Goal: Task Accomplishment & Management: Manage account settings

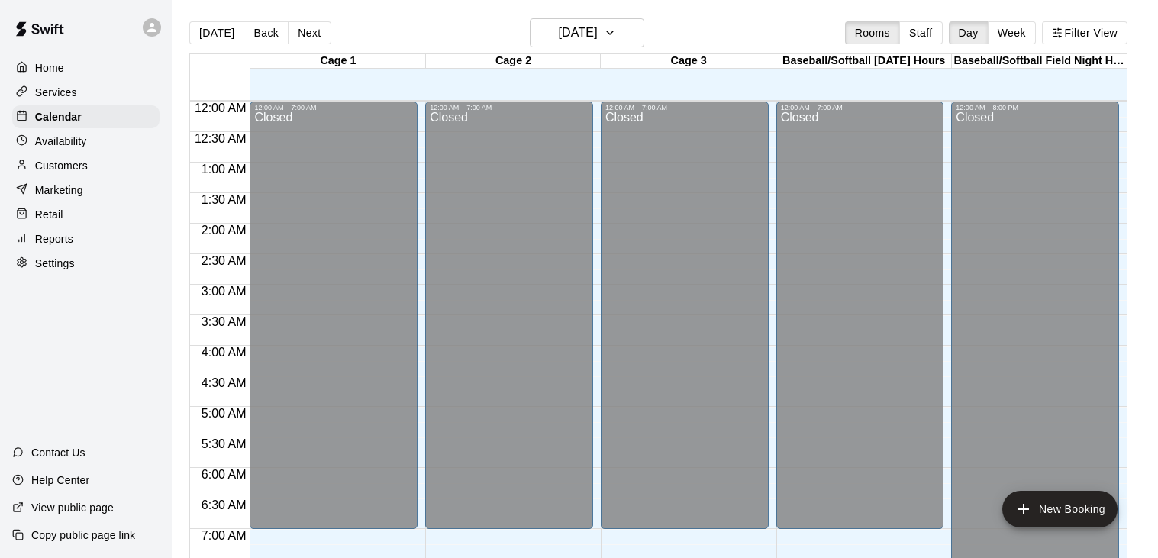
scroll to position [945, 0]
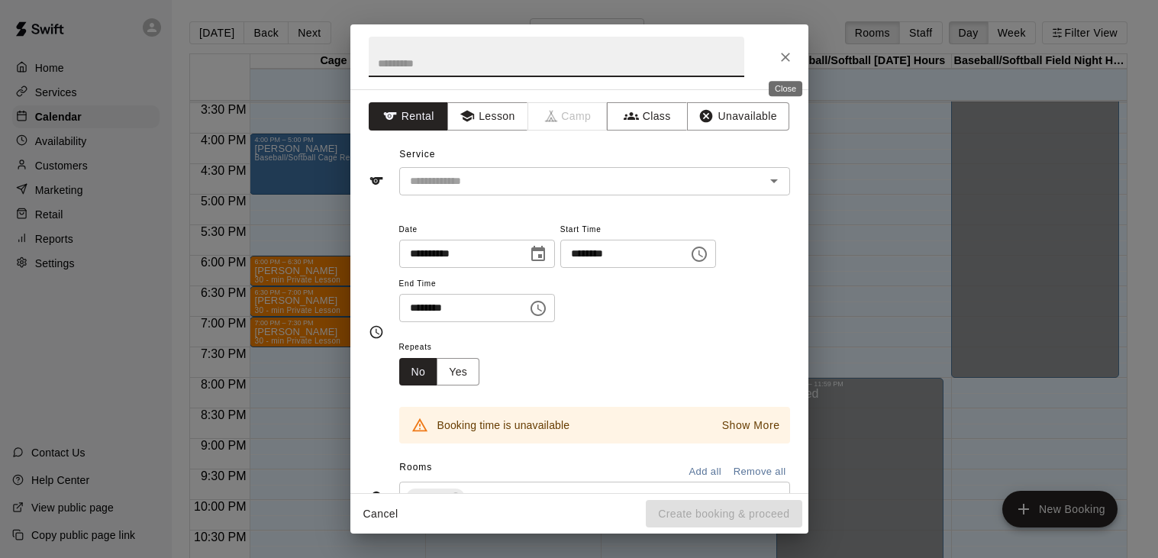
click at [780, 58] on icon "Close" at bounding box center [785, 57] width 15 height 15
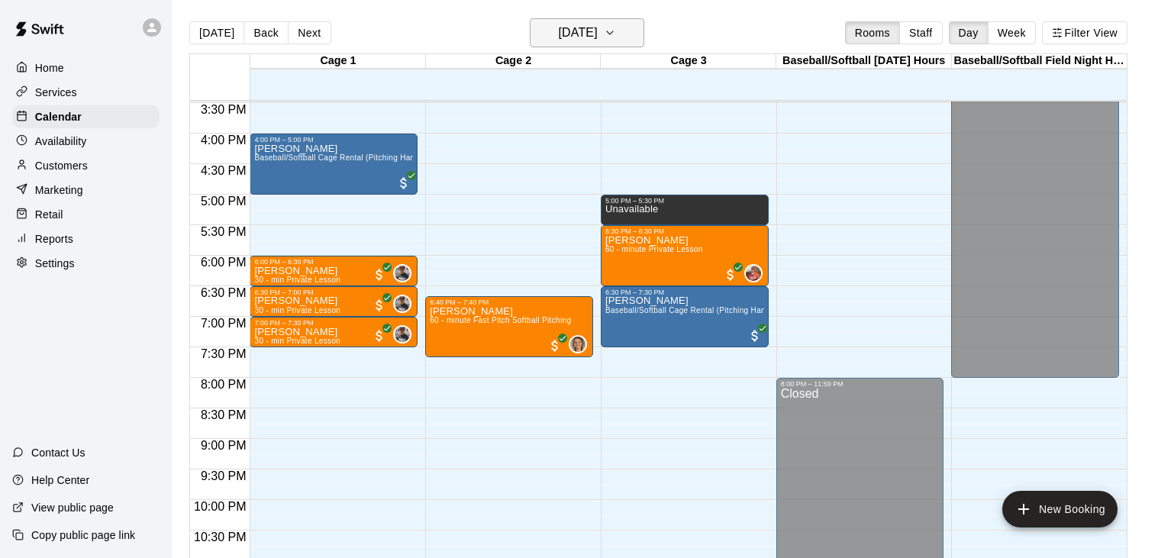
click at [616, 35] on icon "button" at bounding box center [610, 33] width 12 height 18
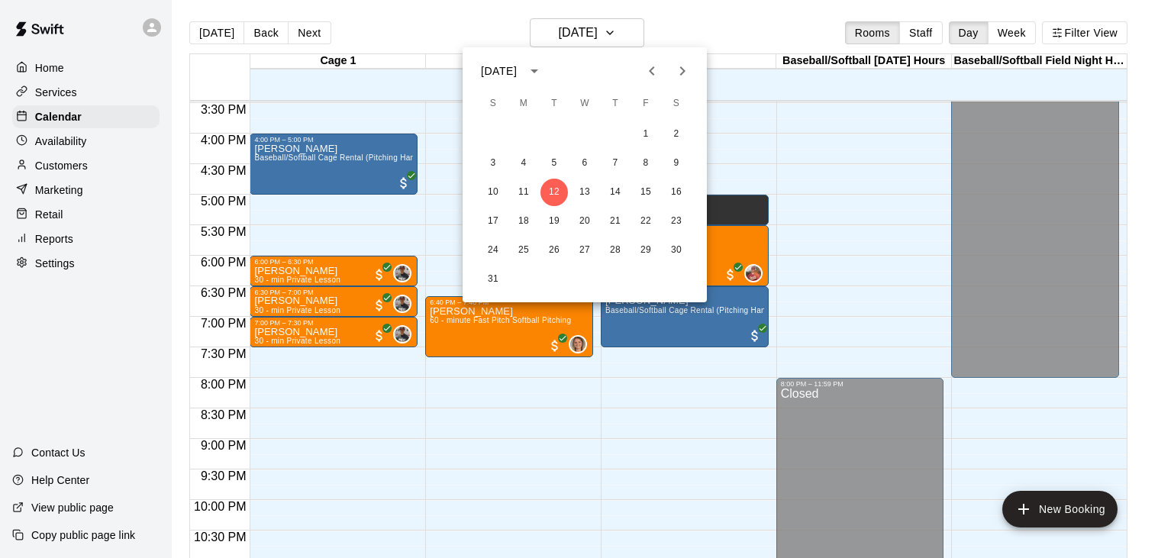
click at [678, 74] on icon "Next month" at bounding box center [682, 71] width 18 height 18
click at [585, 191] on button "17" at bounding box center [584, 192] width 27 height 27
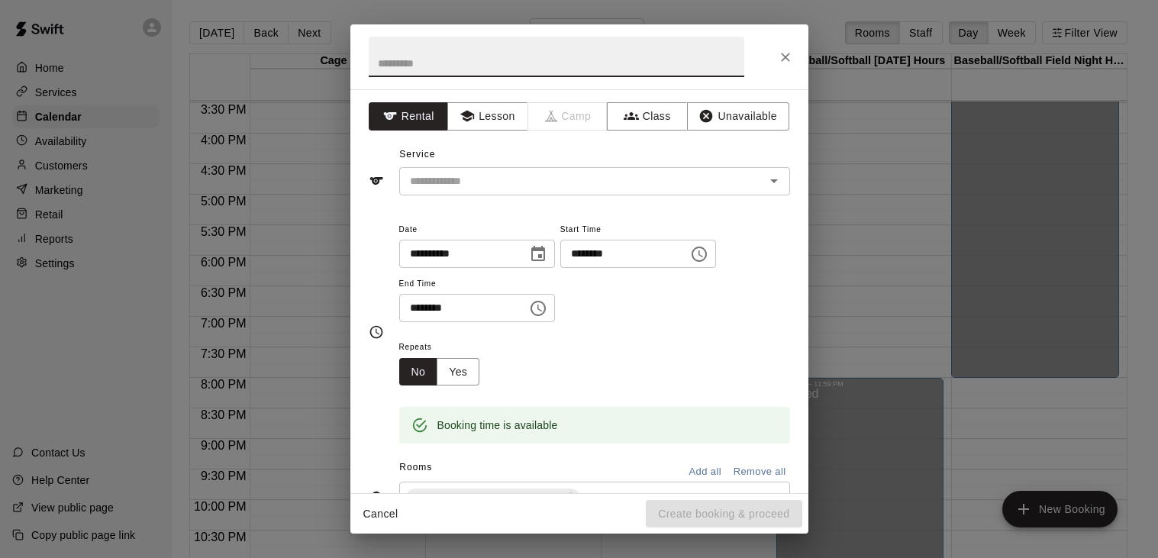
click at [547, 318] on icon "Choose time, selected time is 6:30 PM" at bounding box center [538, 308] width 18 height 18
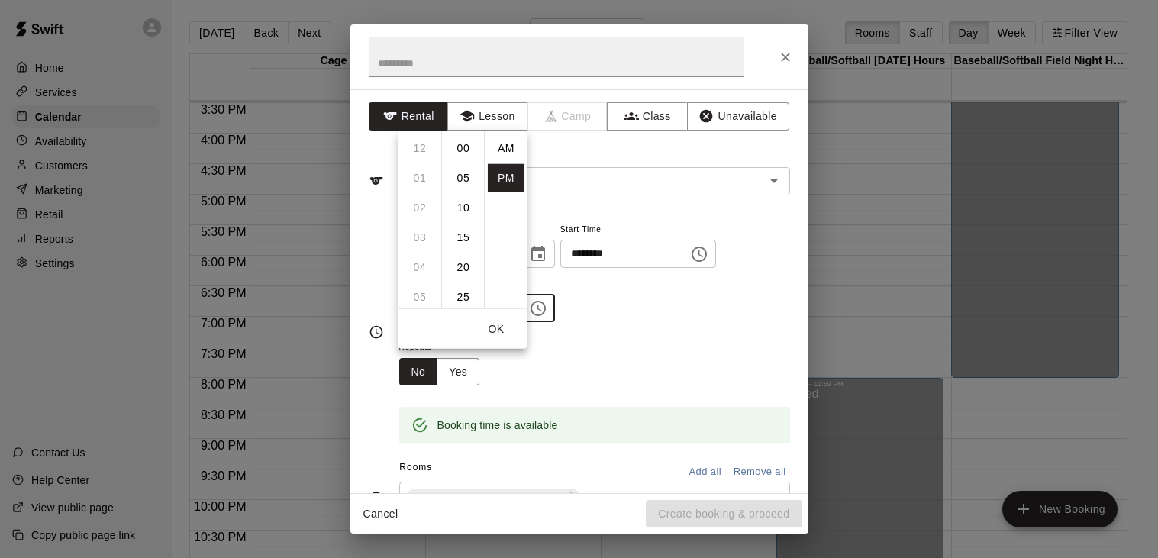
scroll to position [27, 0]
click at [422, 208] on li "08" at bounding box center [420, 207] width 37 height 28
click at [473, 149] on li "00" at bounding box center [463, 148] width 37 height 28
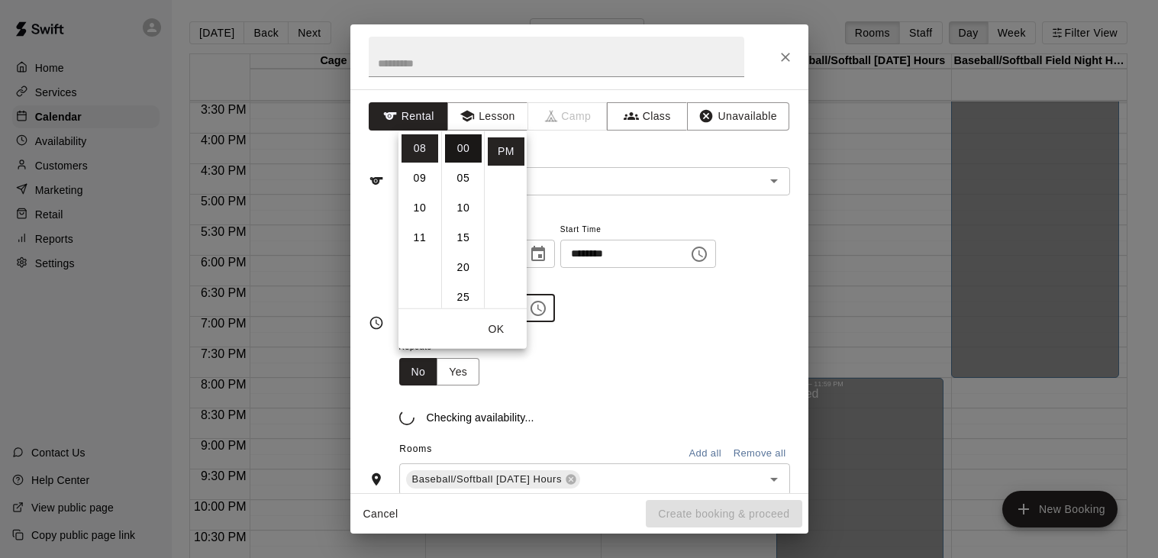
type input "********"
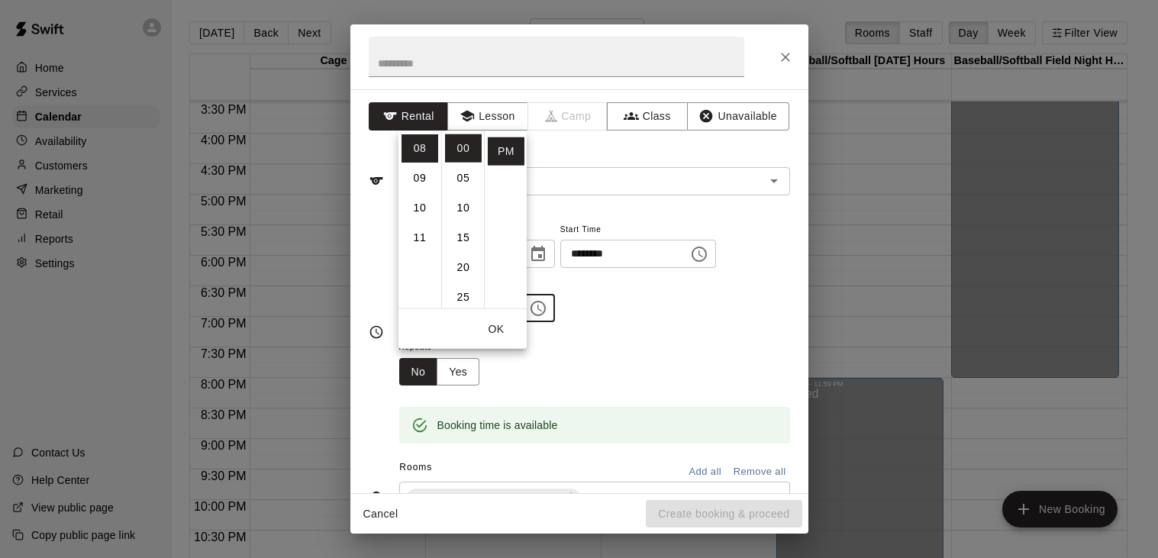
click at [664, 312] on div "**********" at bounding box center [594, 271] width 391 height 103
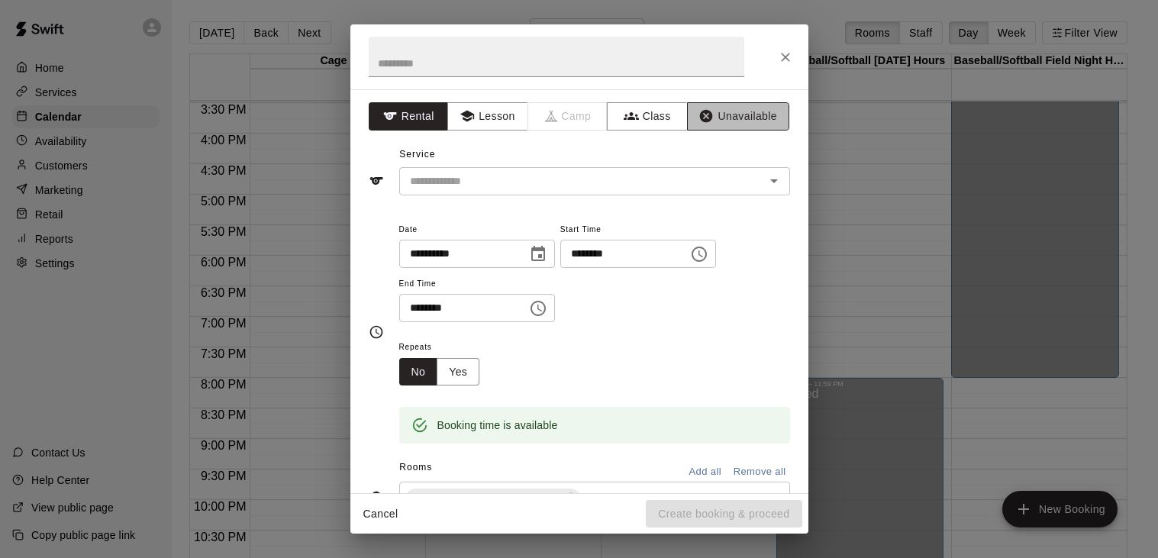
click at [751, 118] on button "Unavailable" at bounding box center [738, 116] width 102 height 28
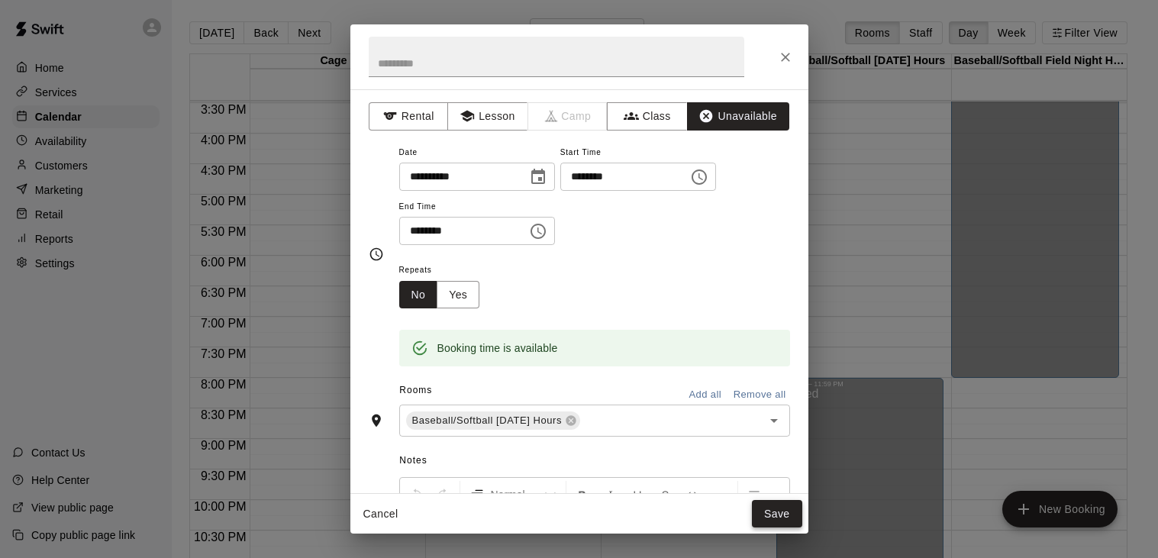
click at [773, 520] on button "Save" at bounding box center [777, 514] width 50 height 28
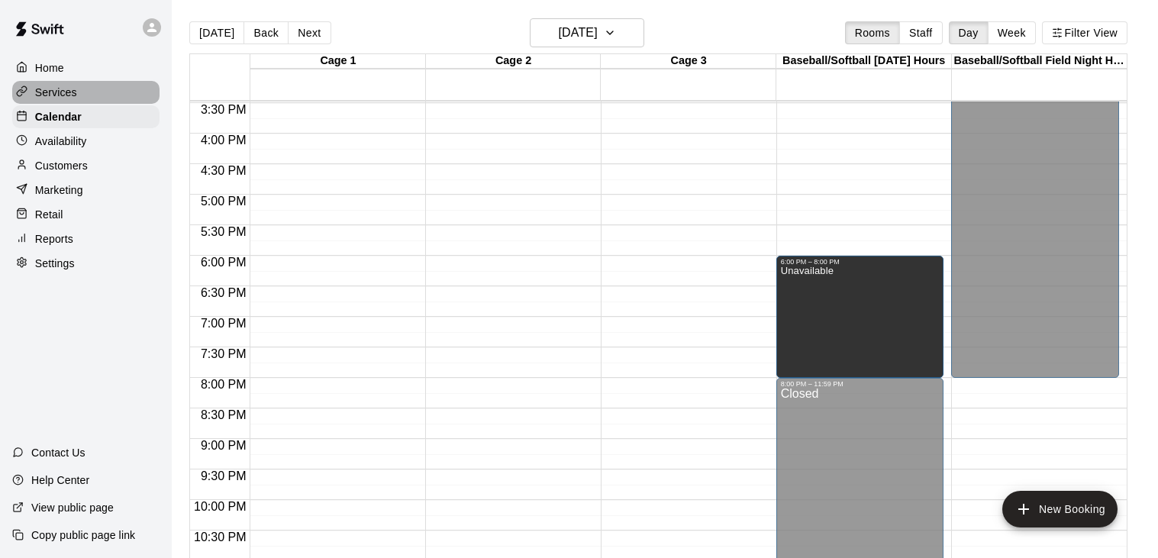
click at [67, 91] on p "Services" at bounding box center [56, 92] width 42 height 15
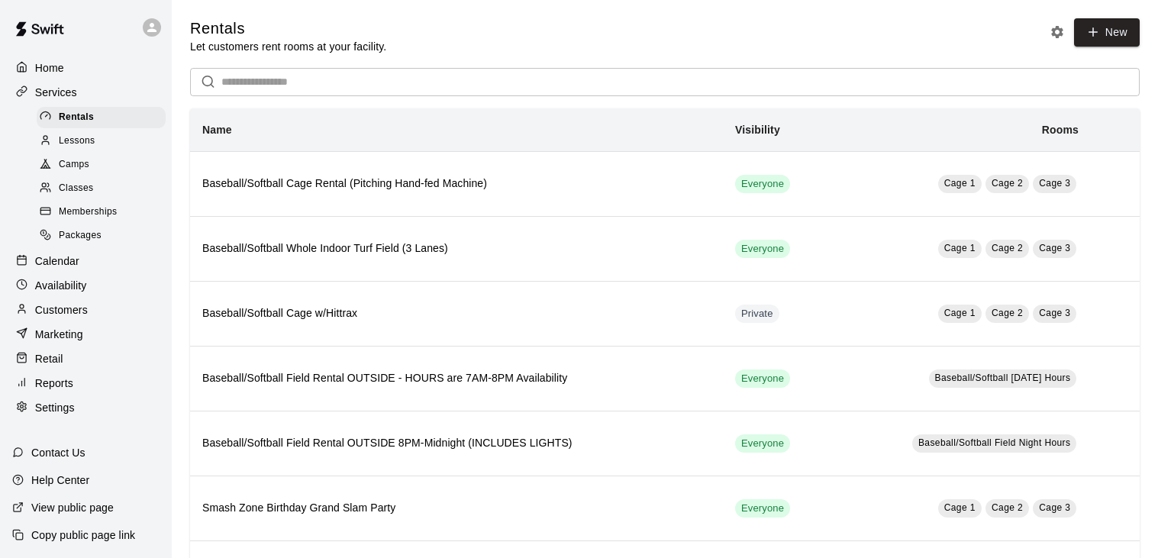
click at [78, 140] on span "Lessons" at bounding box center [77, 141] width 37 height 15
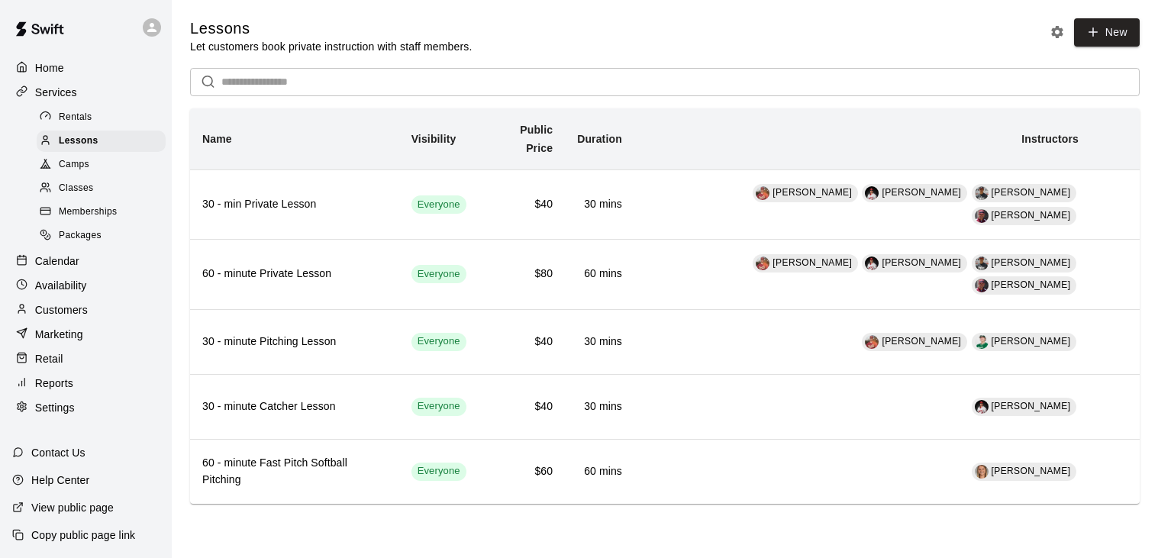
click at [63, 405] on p "Settings" at bounding box center [55, 407] width 40 height 15
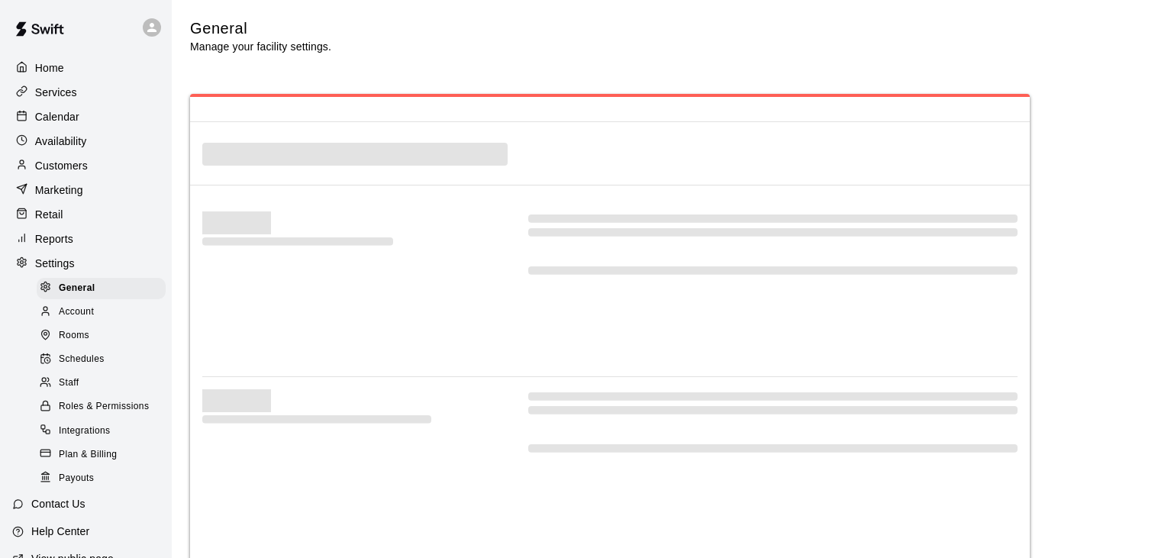
select select "**"
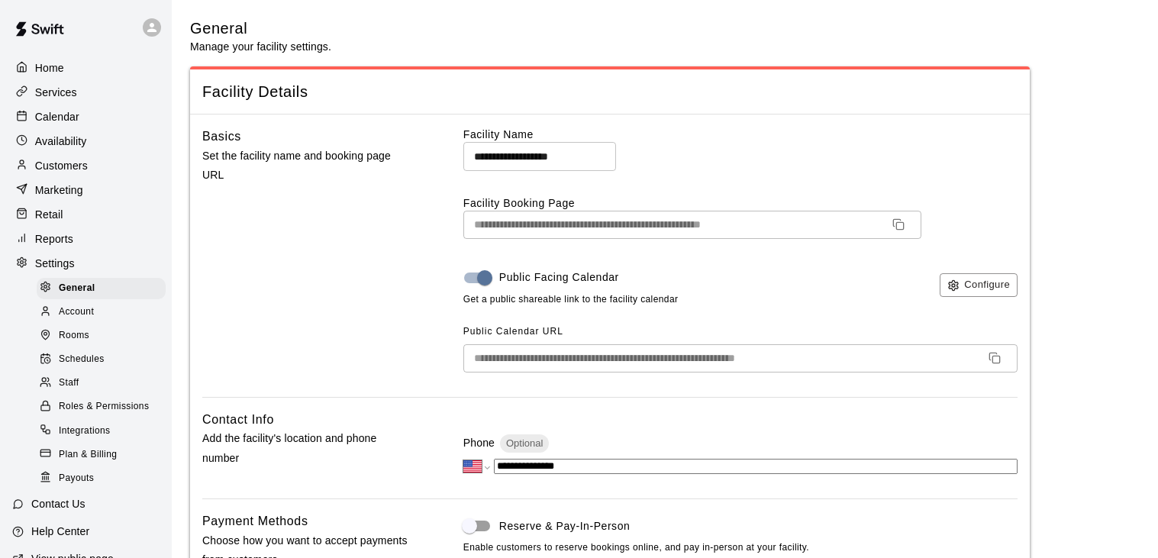
click at [69, 381] on span "Staff" at bounding box center [69, 383] width 20 height 15
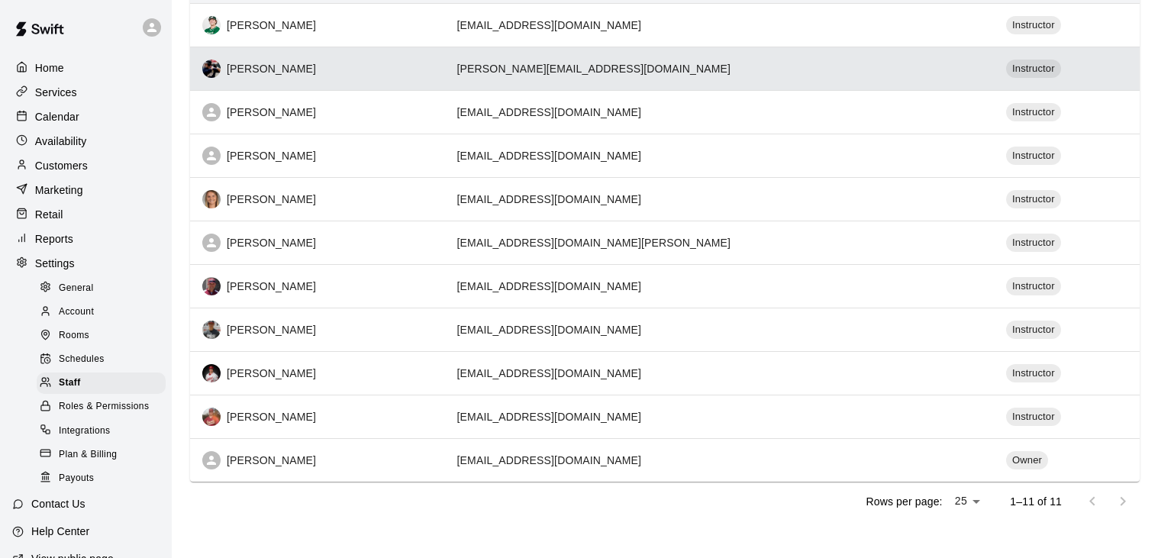
scroll to position [203, 0]
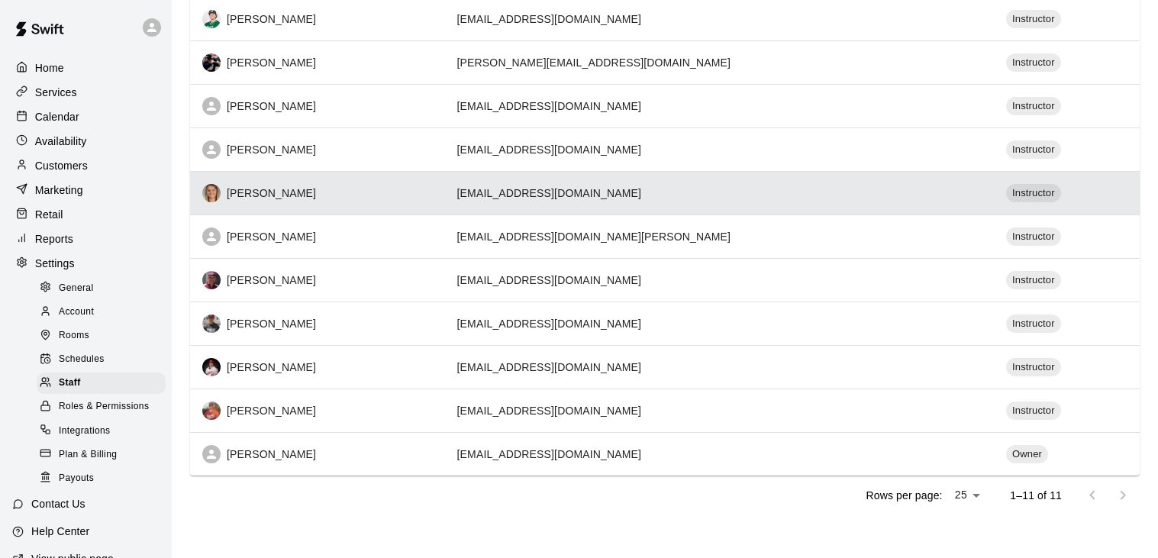
click at [284, 193] on div "[PERSON_NAME]" at bounding box center [317, 193] width 231 height 18
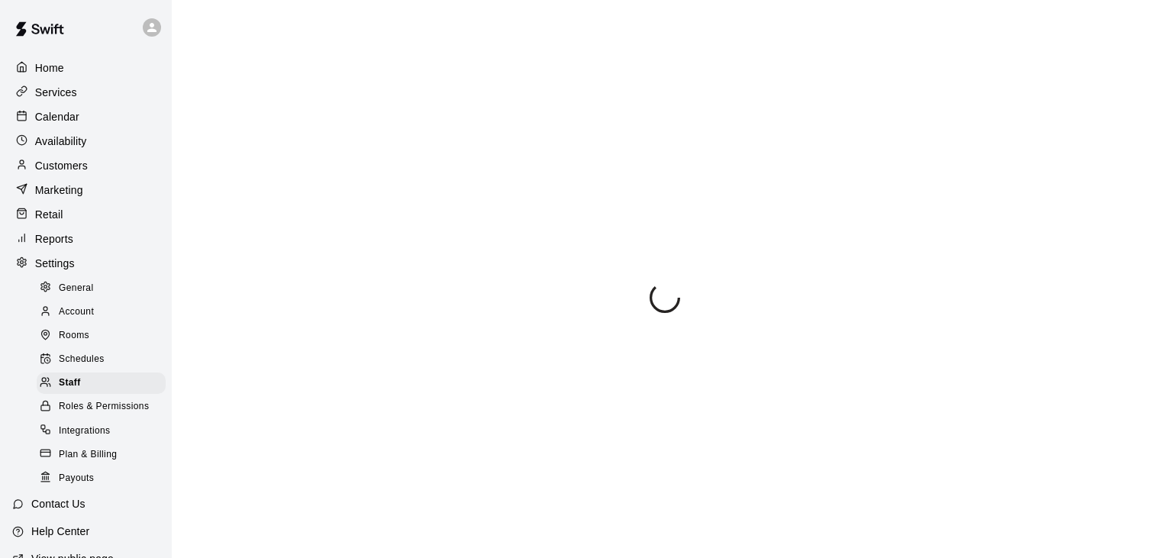
scroll to position [124, 0]
select select "**"
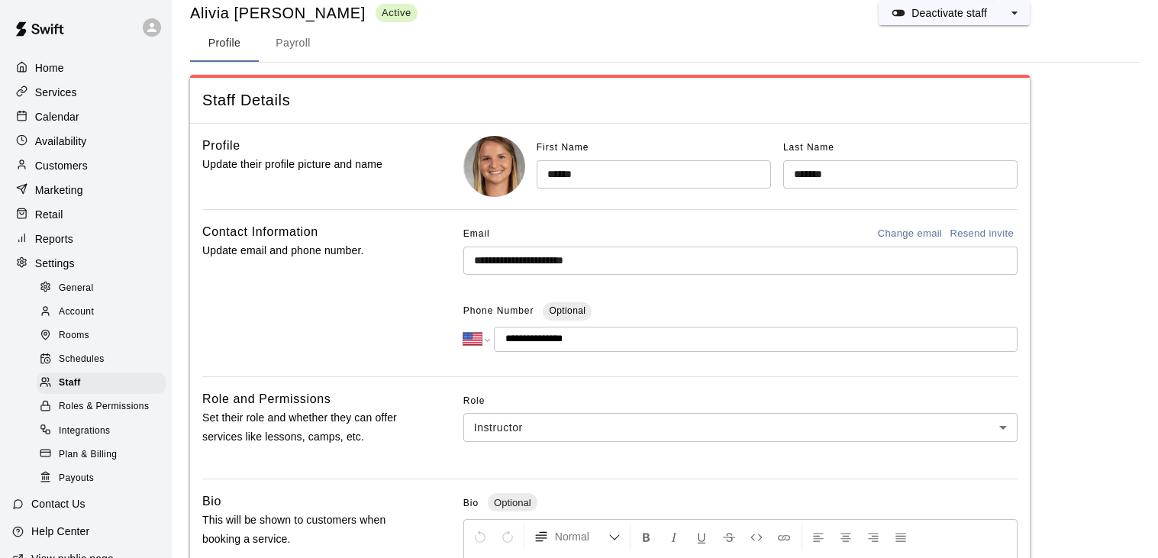
scroll to position [0, 0]
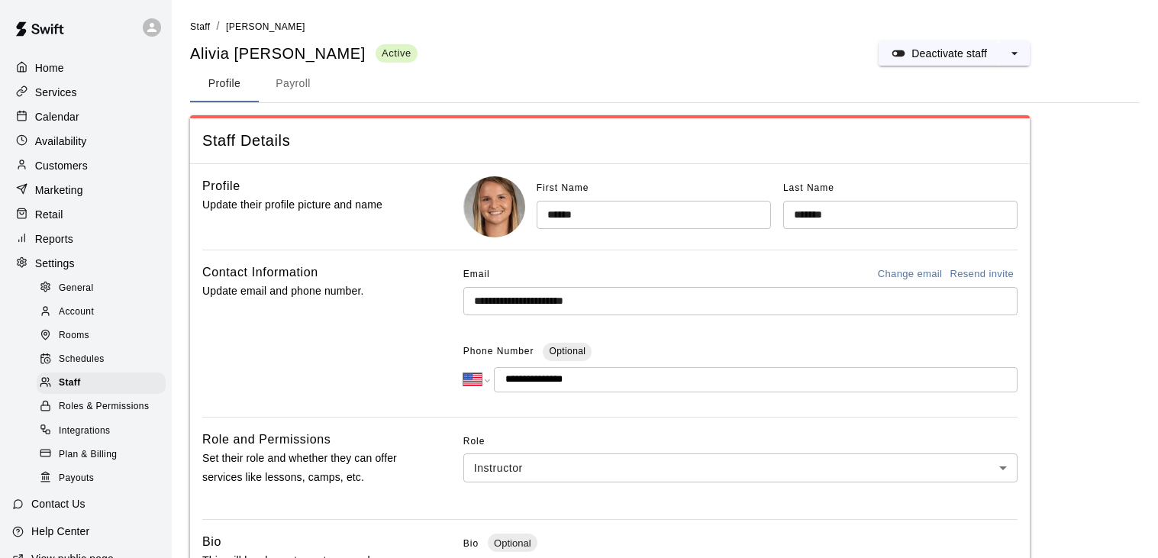
click at [70, 285] on span "General" at bounding box center [76, 288] width 35 height 15
select select "**"
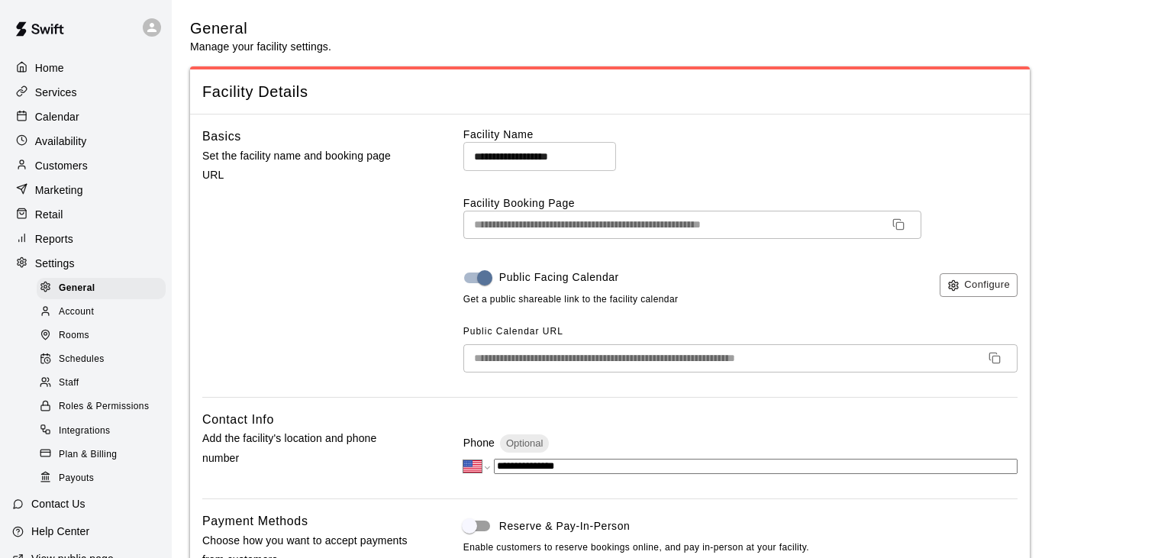
scroll to position [2933, 0]
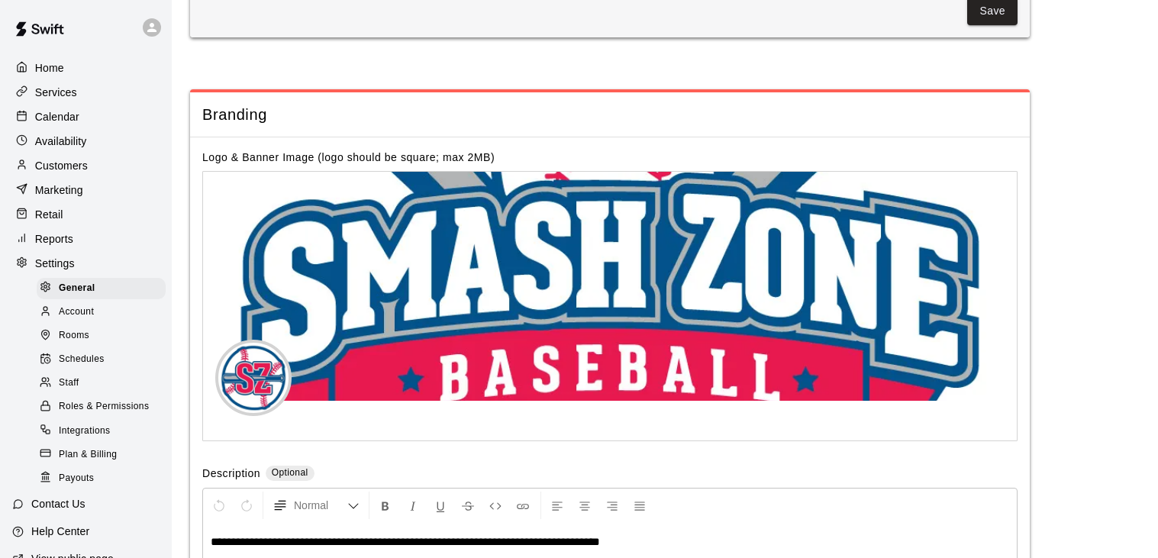
click at [86, 315] on span "Account" at bounding box center [76, 312] width 35 height 15
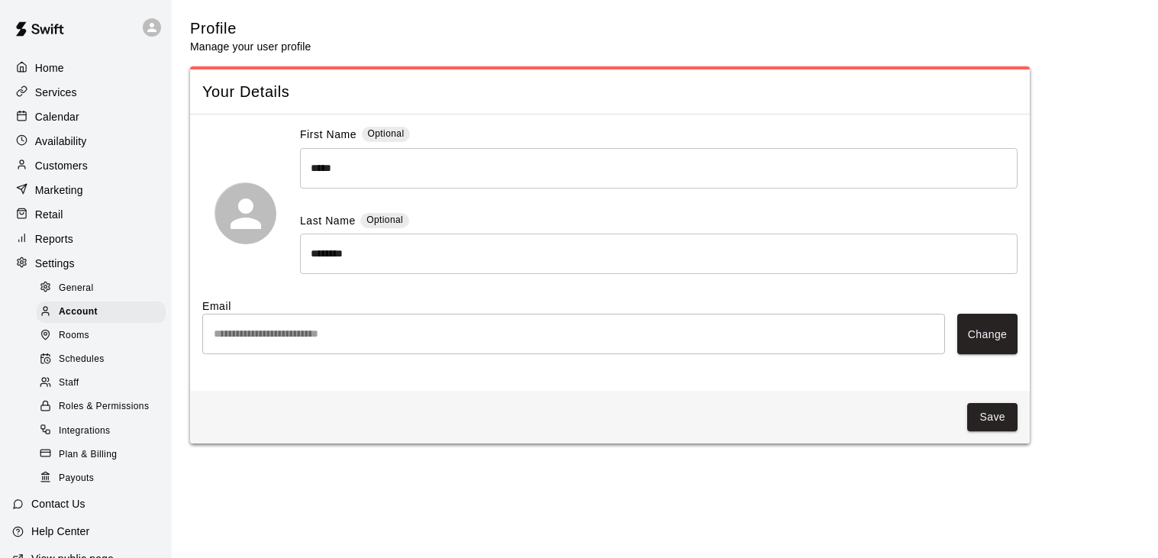
click at [78, 336] on span "Rooms" at bounding box center [74, 335] width 31 height 15
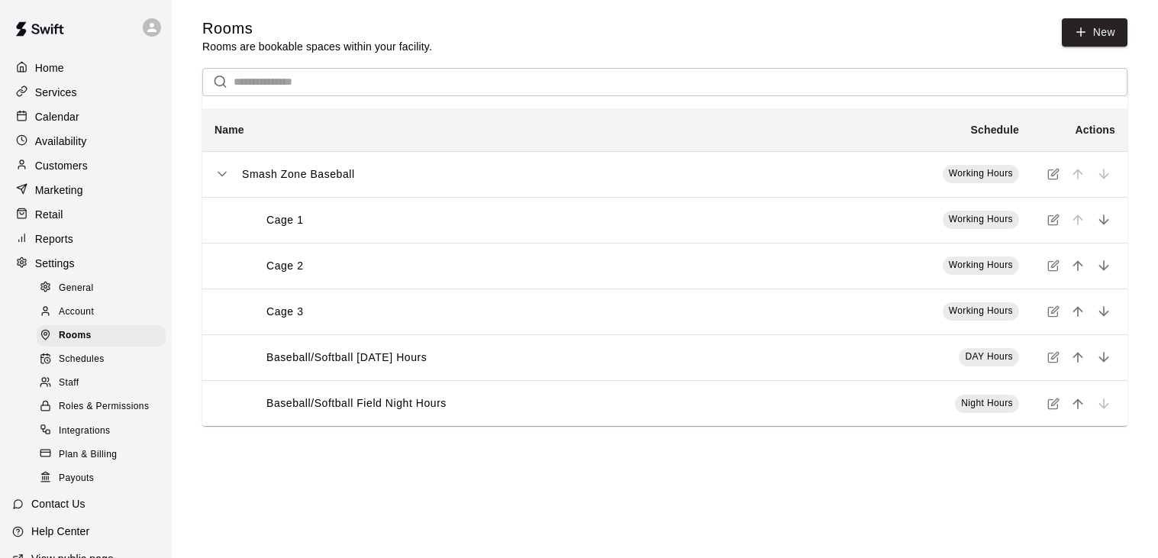
click at [75, 360] on span "Schedules" at bounding box center [82, 359] width 46 height 15
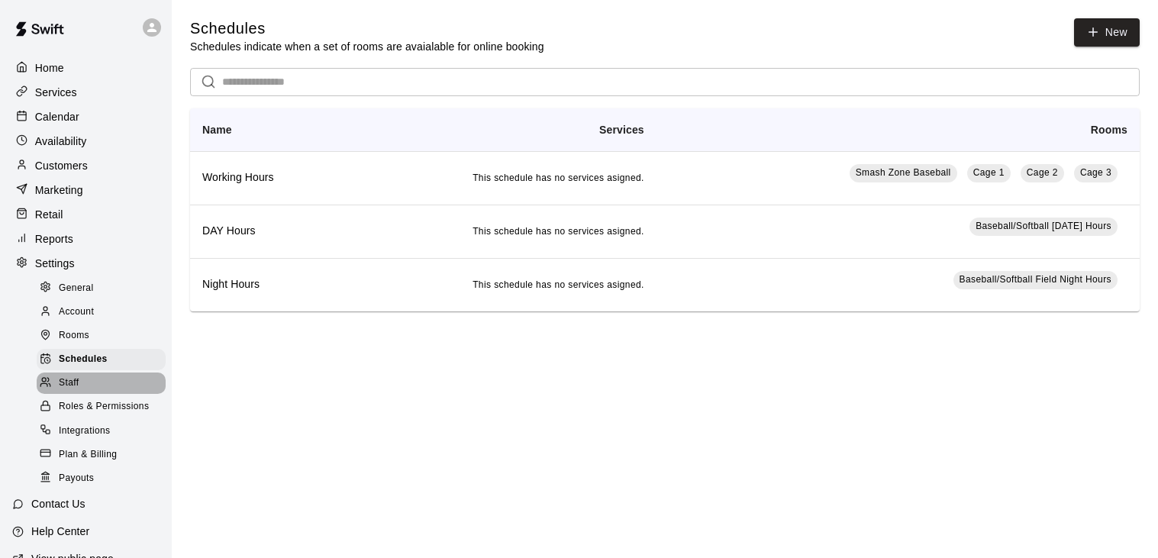
click at [71, 383] on span "Staff" at bounding box center [69, 383] width 20 height 15
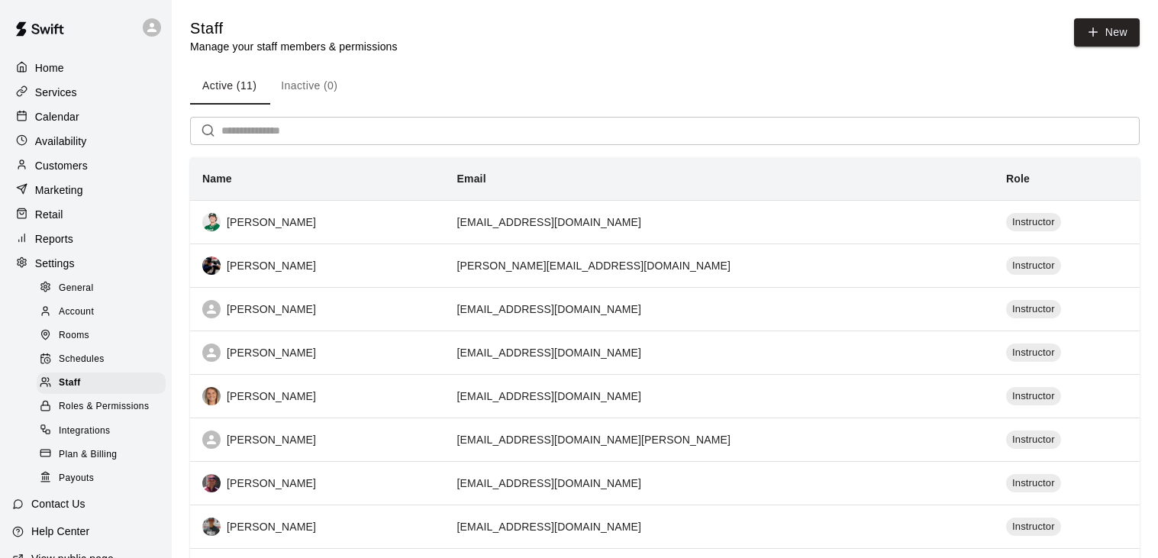
click at [73, 408] on span "Roles & Permissions" at bounding box center [104, 406] width 90 height 15
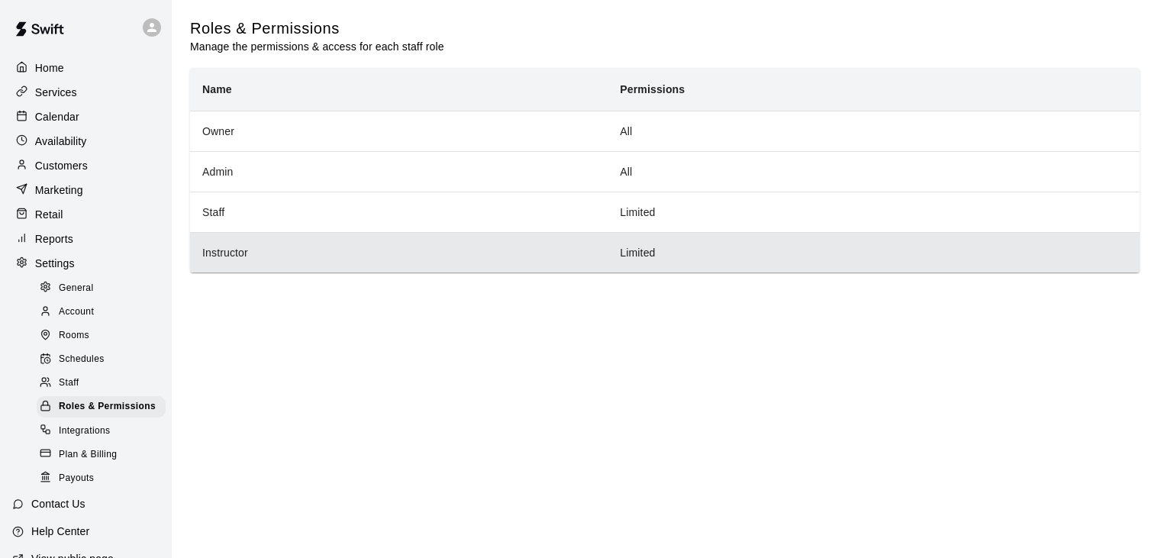
click at [246, 251] on th "Instructor" at bounding box center [399, 252] width 418 height 40
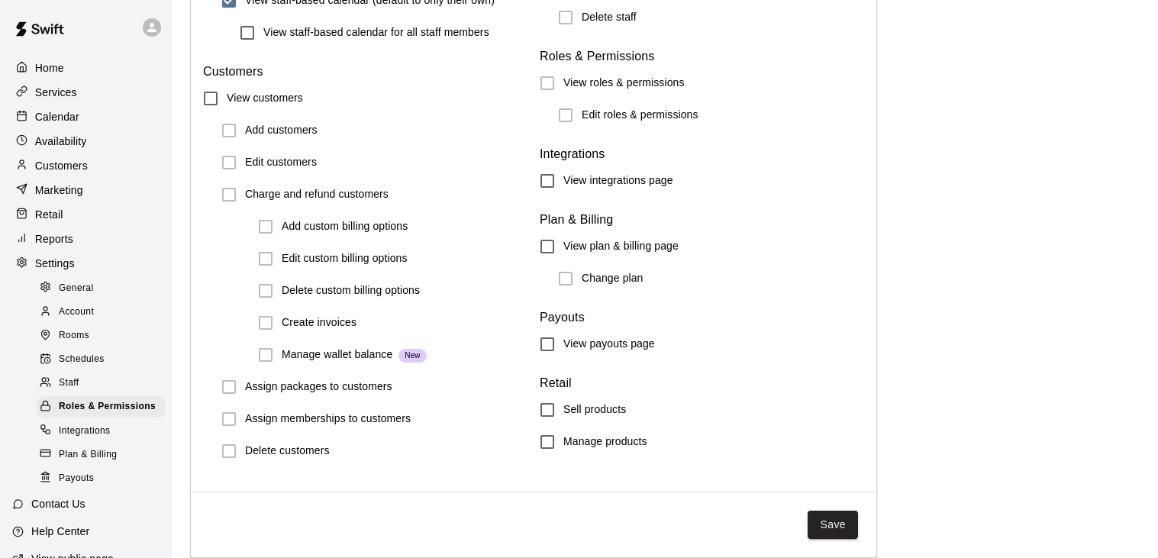
scroll to position [1733, 0]
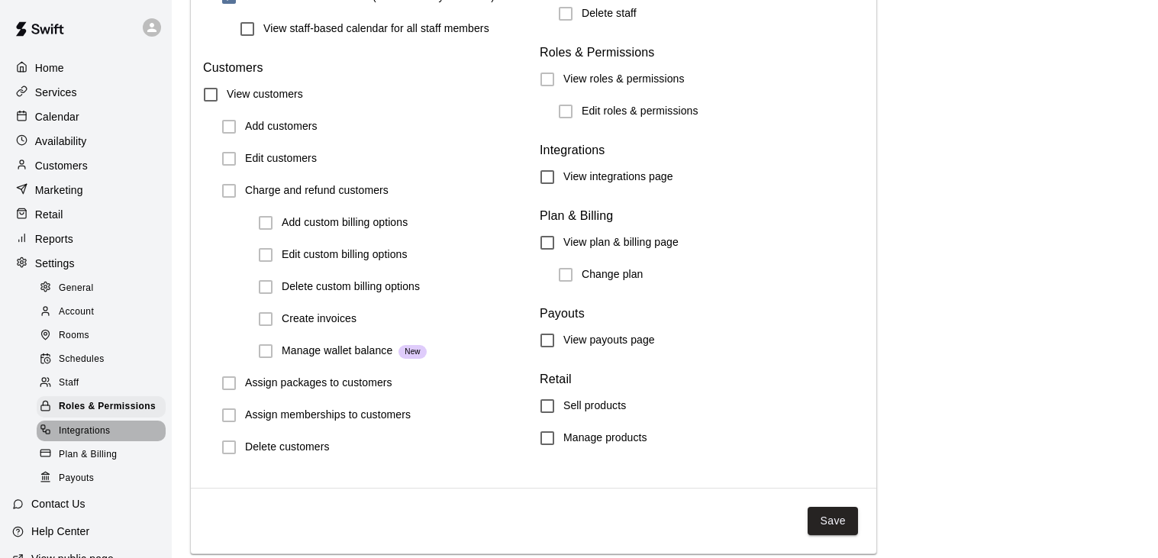
click at [82, 431] on span "Integrations" at bounding box center [85, 431] width 52 height 15
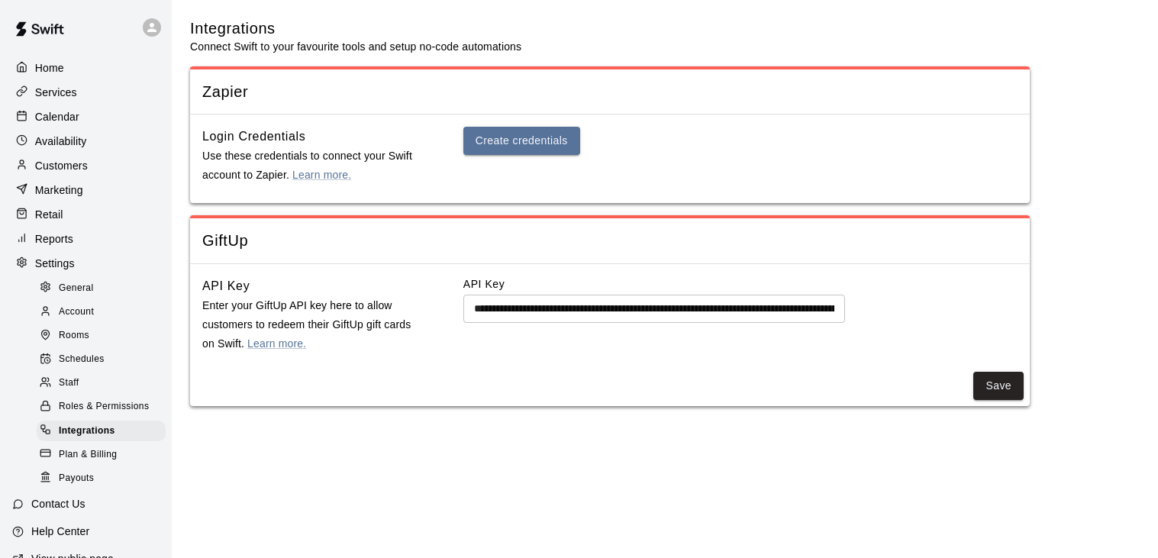
click at [83, 453] on span "Plan & Billing" at bounding box center [88, 454] width 58 height 15
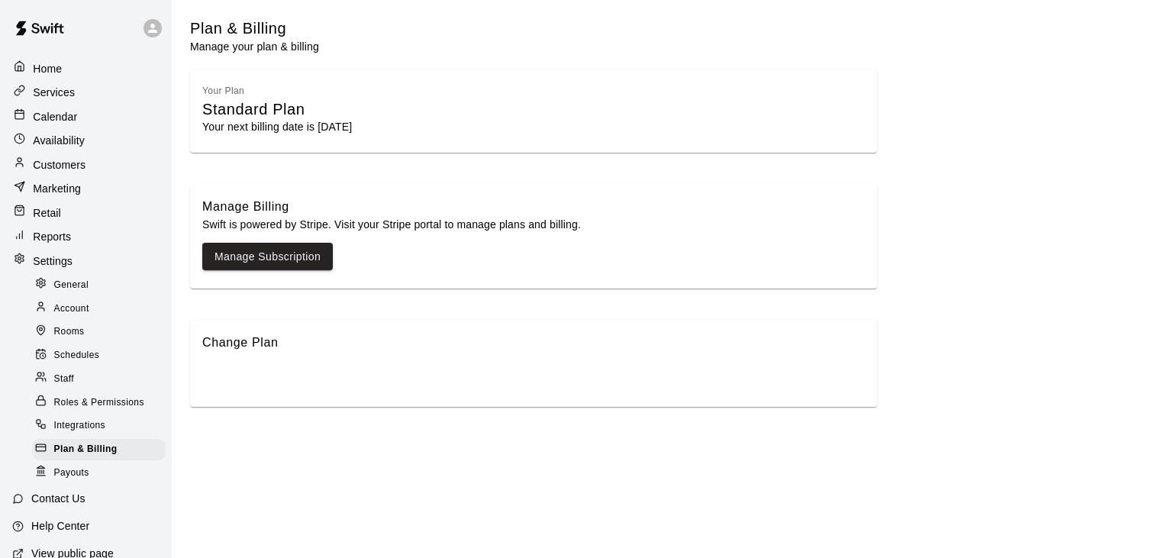
click at [57, 92] on p "Services" at bounding box center [54, 92] width 42 height 15
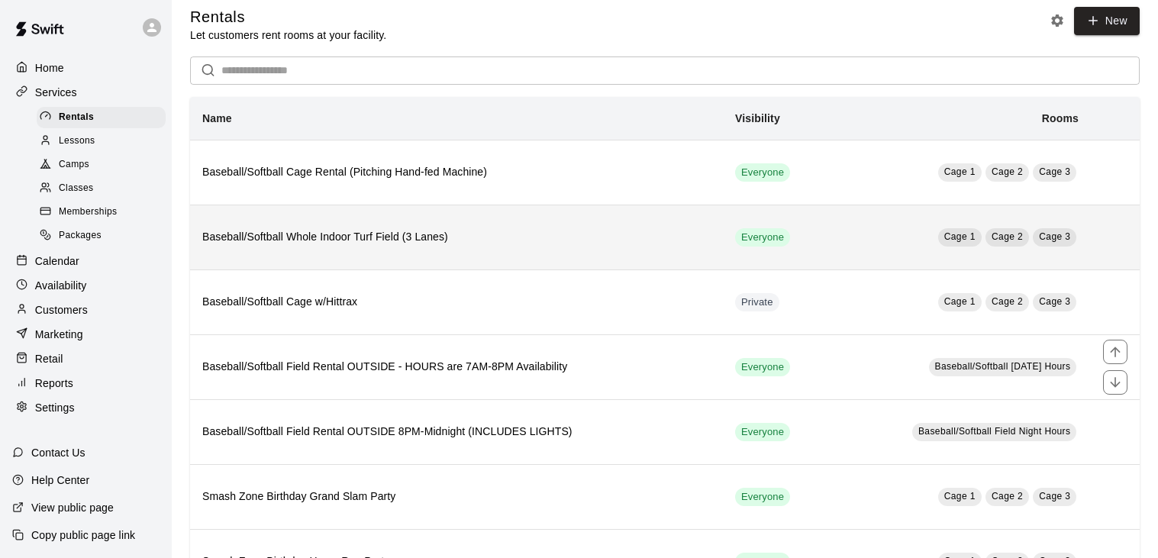
scroll to position [6, 0]
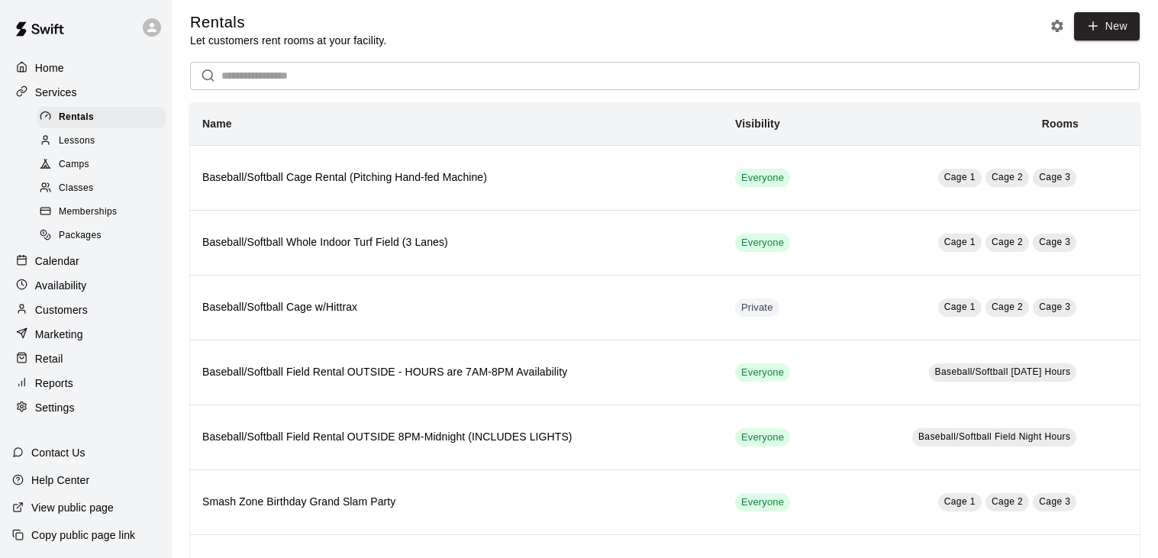
click at [77, 144] on span "Lessons" at bounding box center [77, 141] width 37 height 15
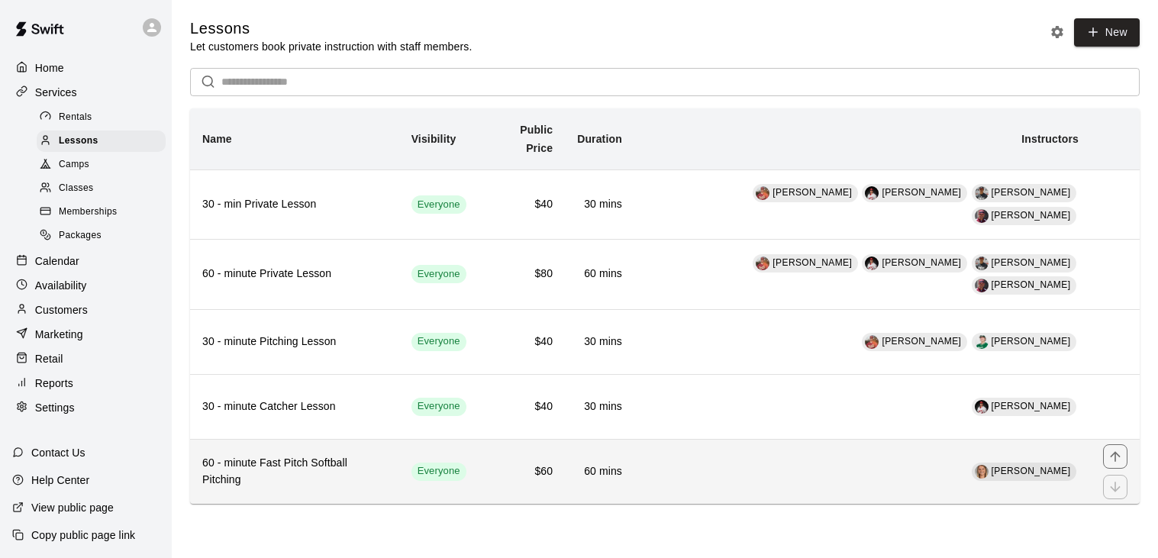
click at [332, 455] on h6 "60 - minute Fast Pitch Softball Pitching" at bounding box center [294, 472] width 185 height 34
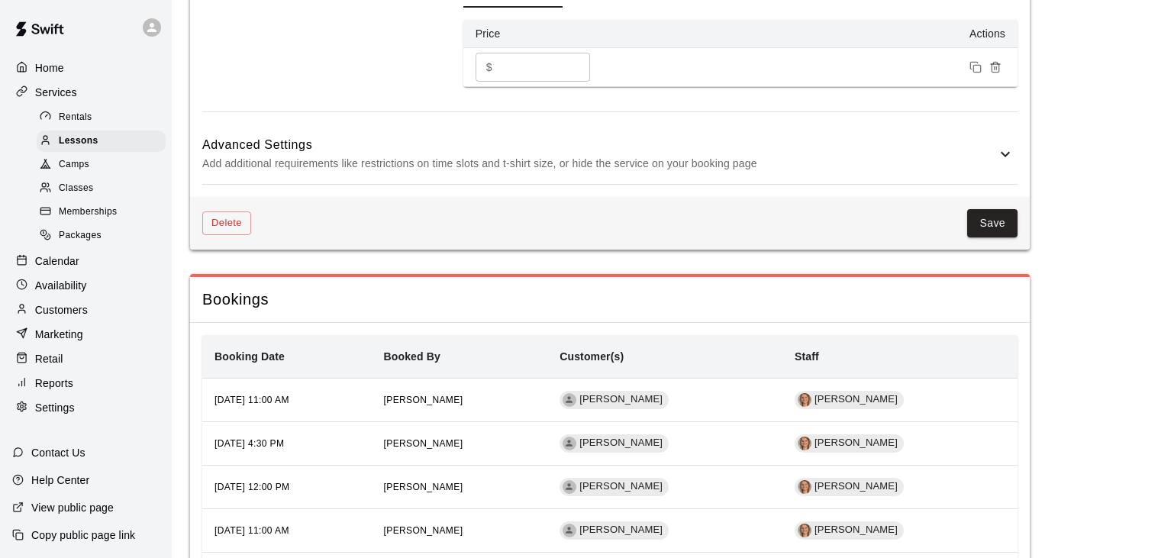
scroll to position [1052, 0]
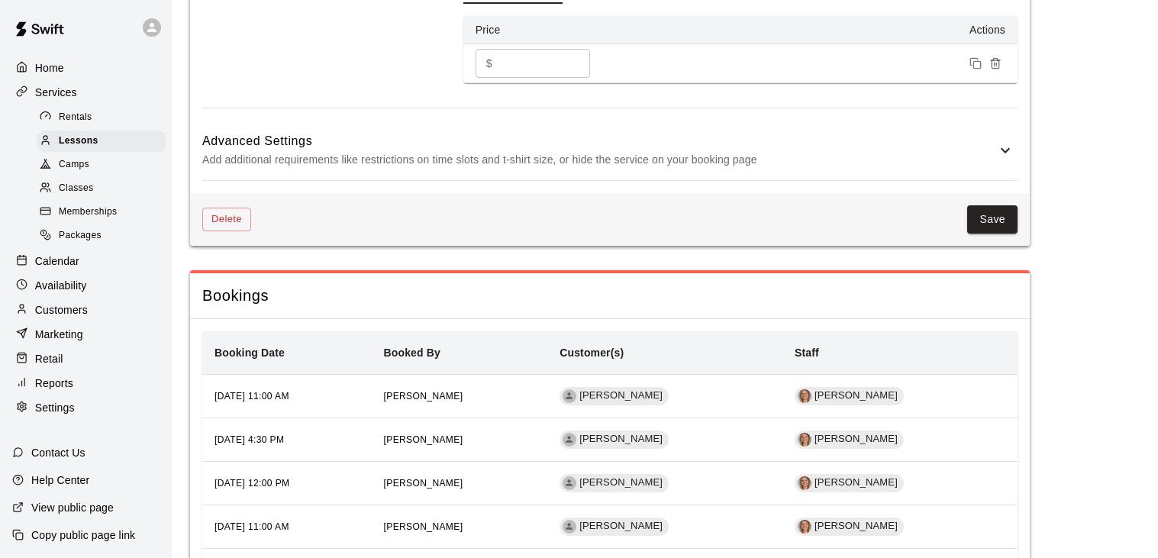
click at [1006, 153] on icon at bounding box center [1005, 150] width 18 height 18
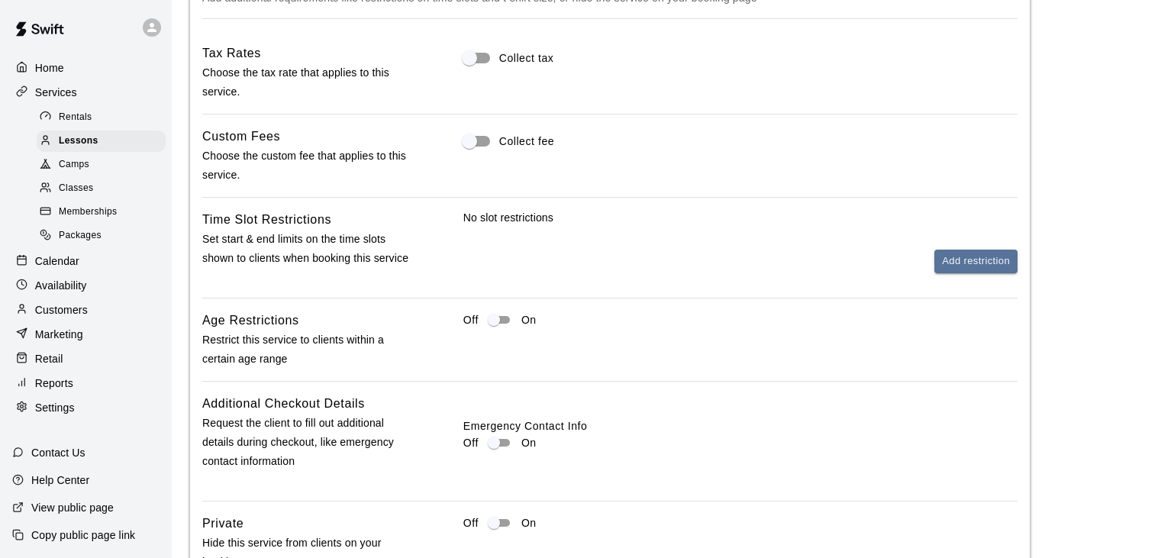
scroll to position [1205, 0]
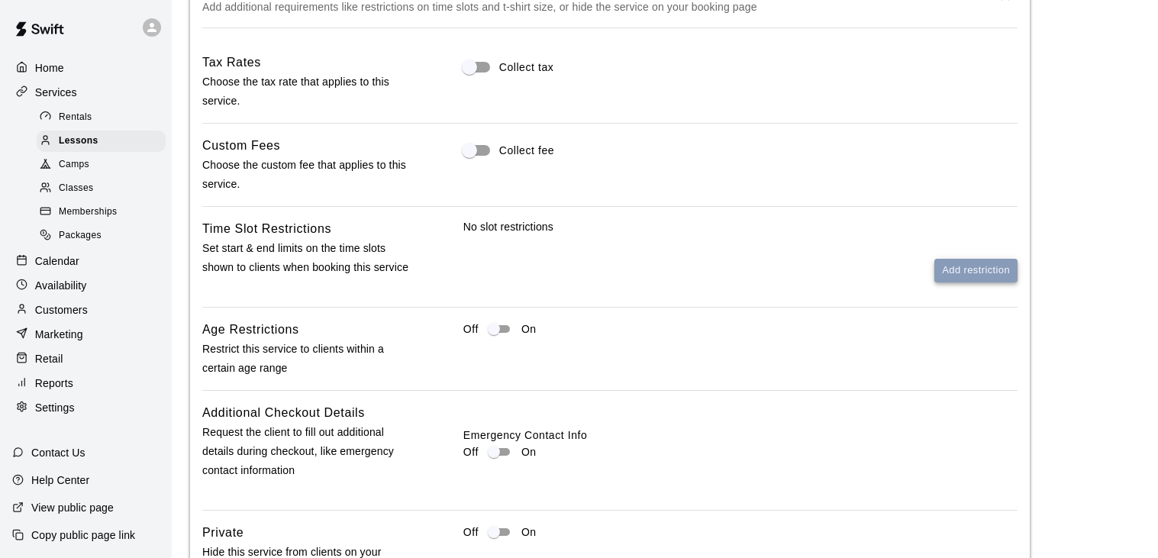
click at [974, 273] on button "Add restriction" at bounding box center [976, 271] width 83 height 24
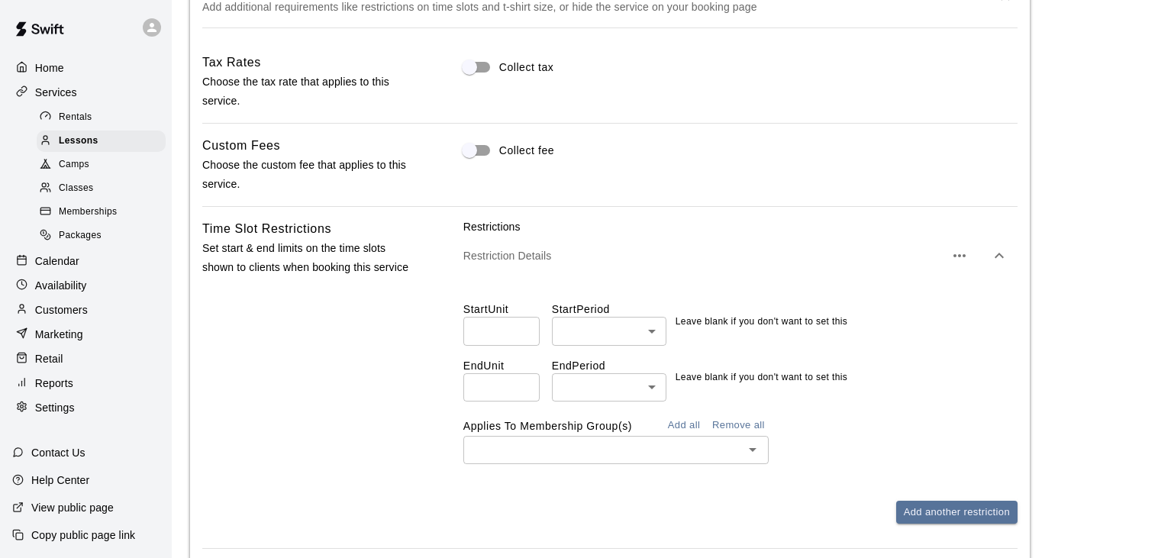
click at [647, 333] on body "**********" at bounding box center [579, 82] width 1158 height 2575
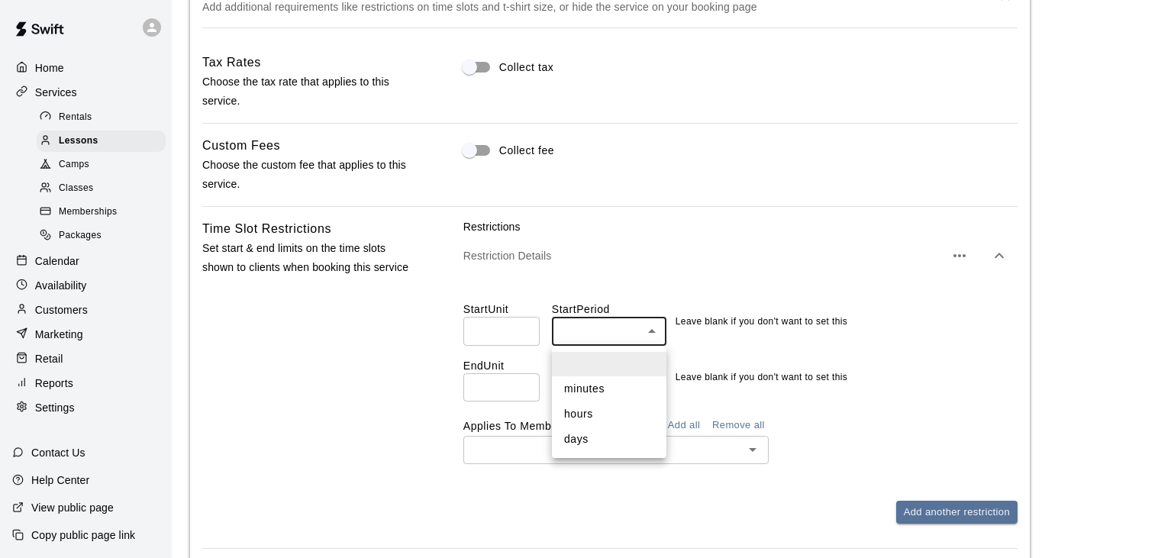
click at [877, 342] on div at bounding box center [579, 279] width 1158 height 558
click at [651, 387] on body "**********" at bounding box center [579, 82] width 1158 height 2575
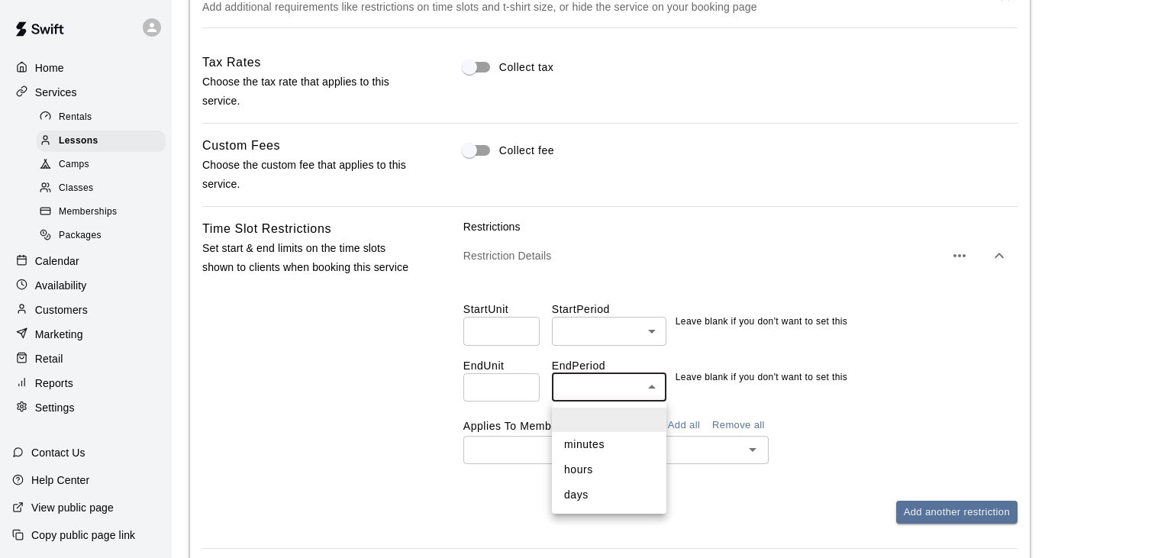
click at [651, 387] on div at bounding box center [579, 279] width 1158 height 558
click at [914, 374] on div "End Unit ​ End Period ​ ​ Leave blank if you don't want to set this" at bounding box center [740, 374] width 554 height 56
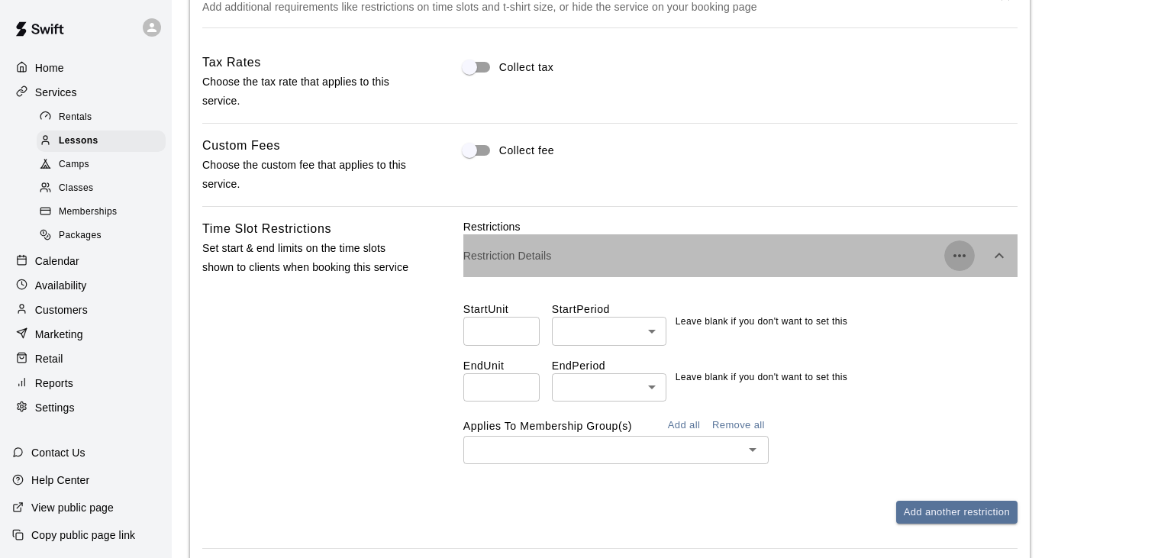
click at [962, 256] on icon "button" at bounding box center [960, 256] width 18 height 18
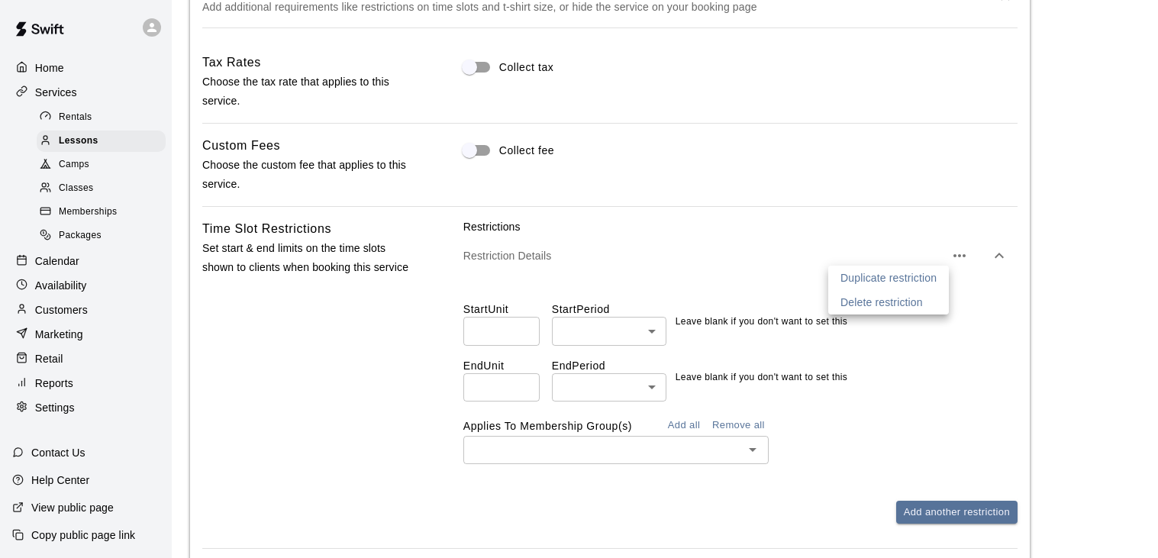
click at [1000, 254] on div at bounding box center [579, 279] width 1158 height 558
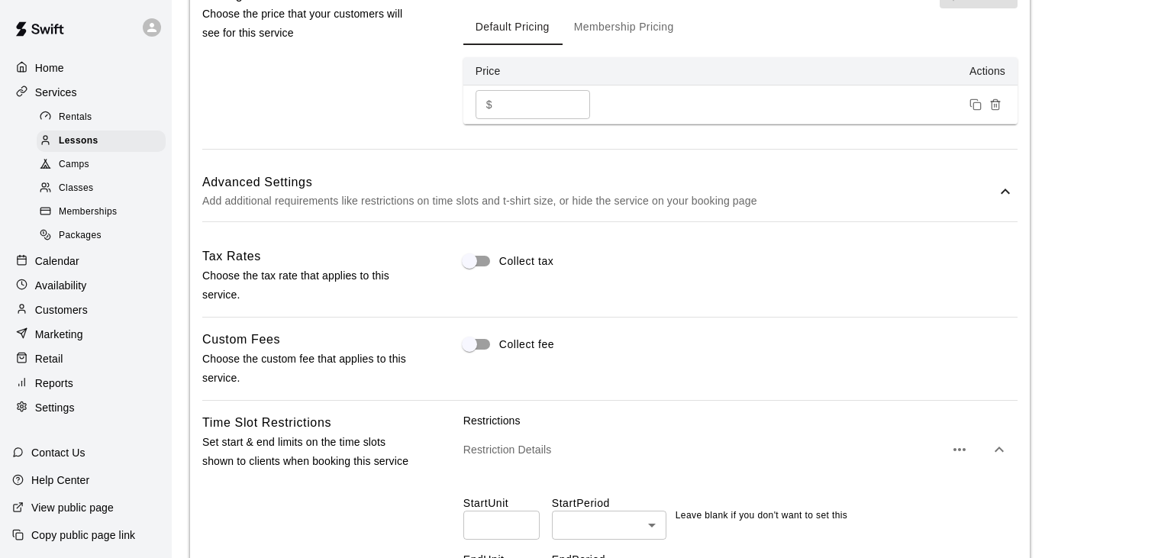
scroll to position [1009, 0]
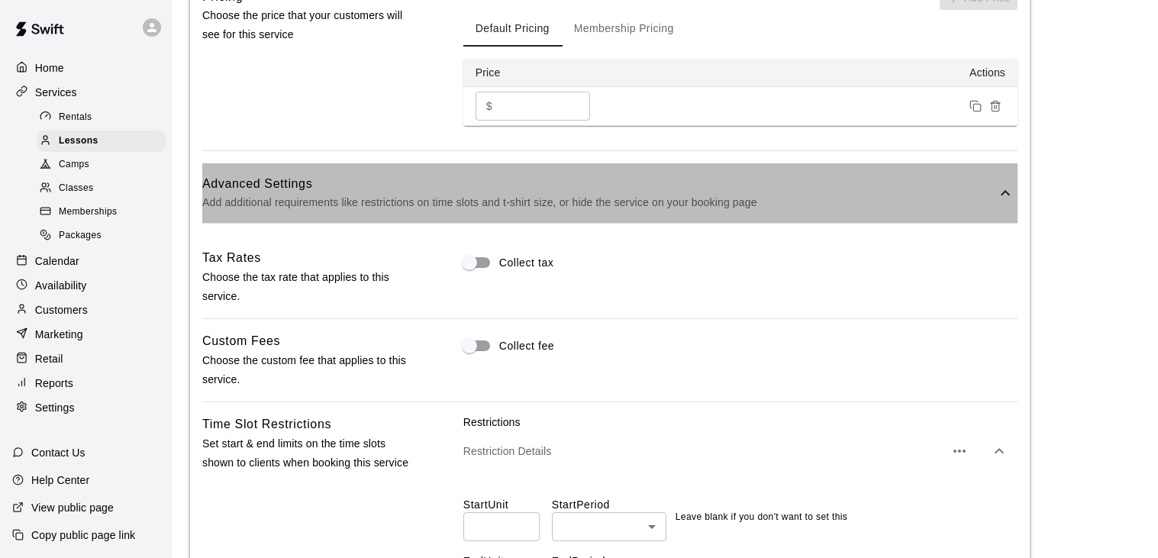
click at [1002, 196] on icon at bounding box center [1005, 193] width 18 height 18
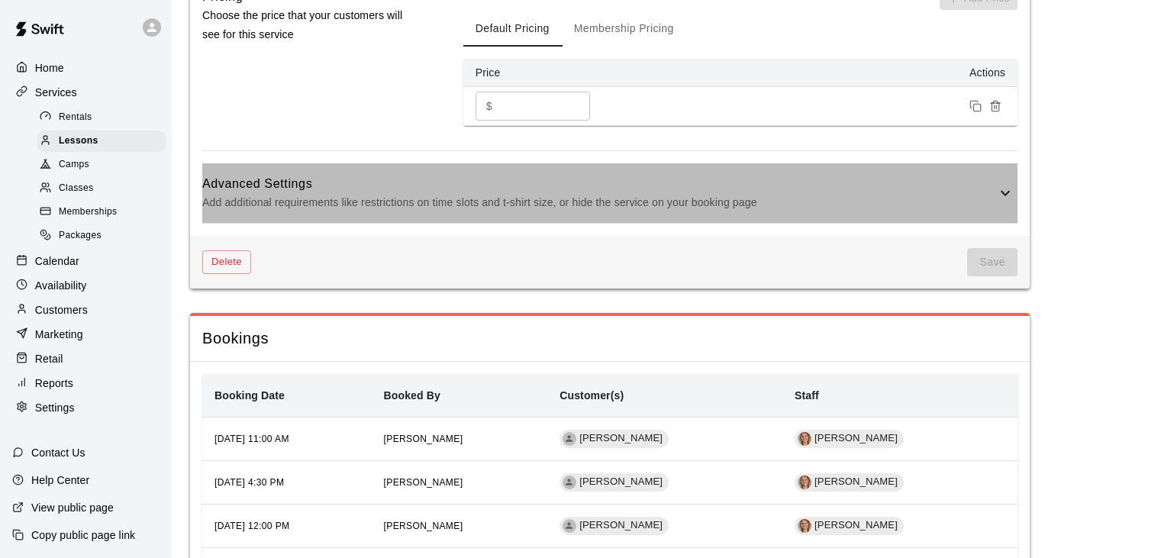
click at [1002, 194] on icon at bounding box center [1005, 193] width 18 height 18
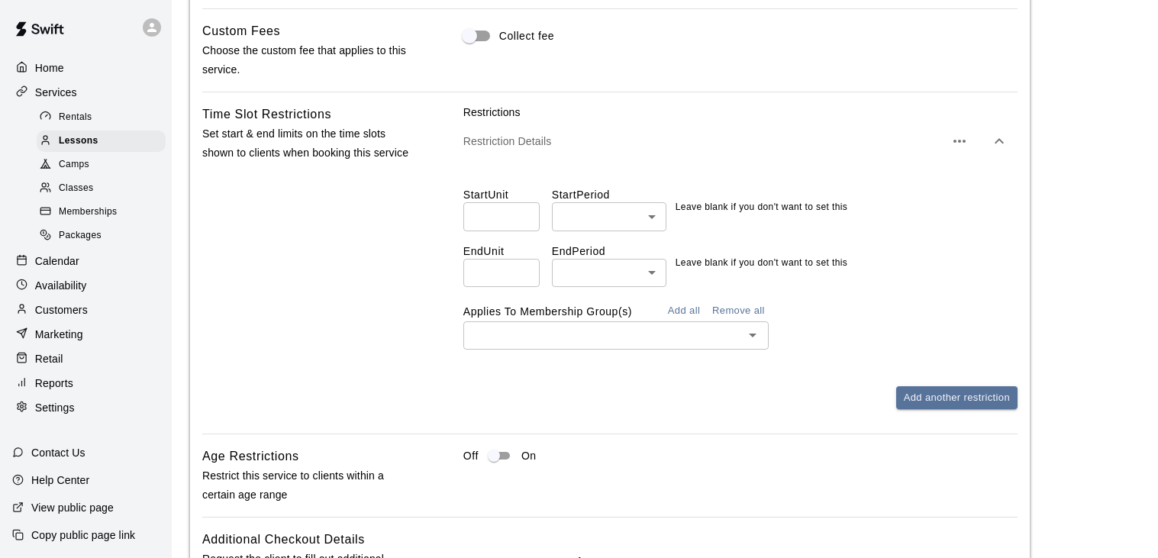
scroll to position [1326, 0]
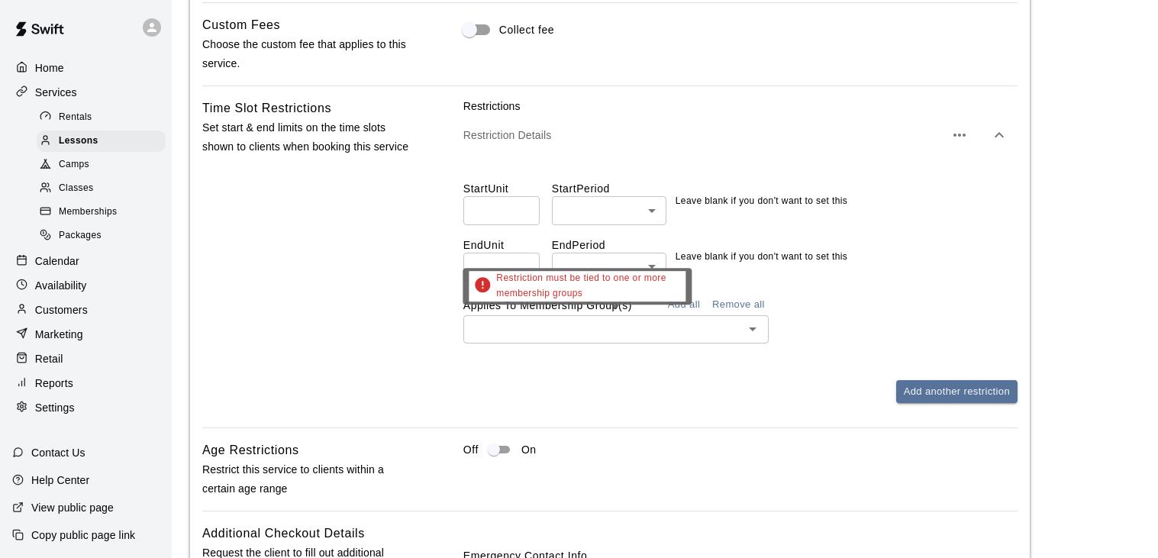
click at [752, 329] on icon "Open" at bounding box center [753, 330] width 8 height 4
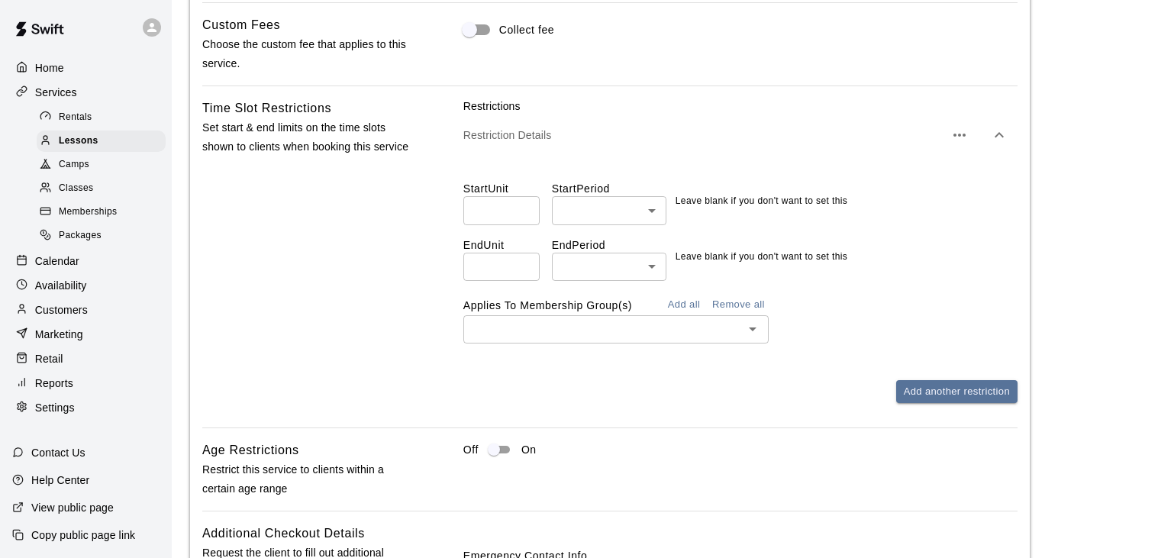
click at [827, 313] on div "Applies To Membership Group(s) Add all Remove all ​" at bounding box center [740, 318] width 554 height 50
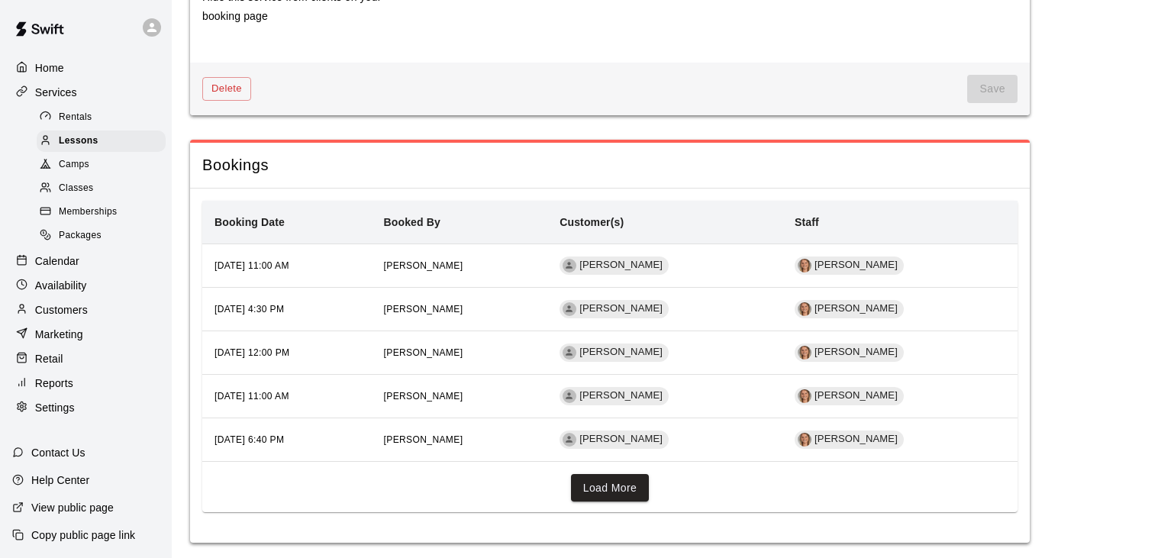
scroll to position [2016, 0]
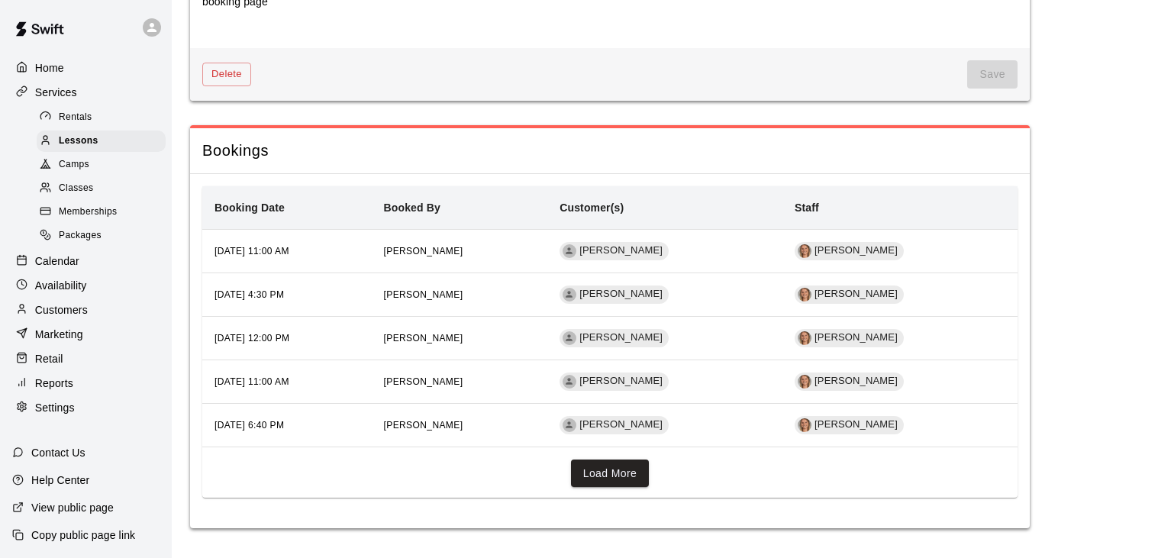
click at [79, 284] on p "Availability" at bounding box center [61, 285] width 52 height 15
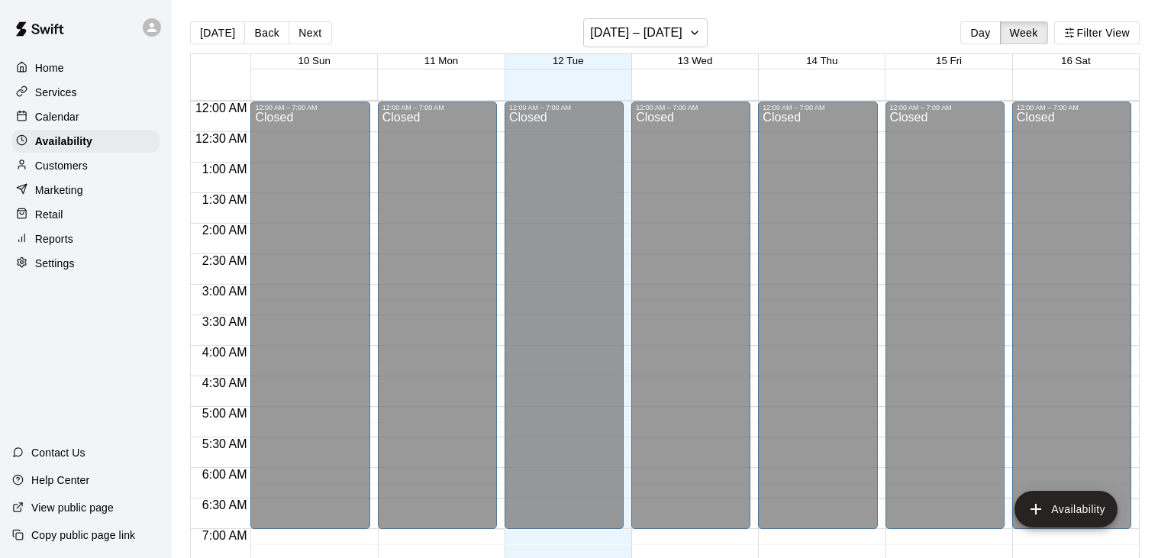
scroll to position [991, 0]
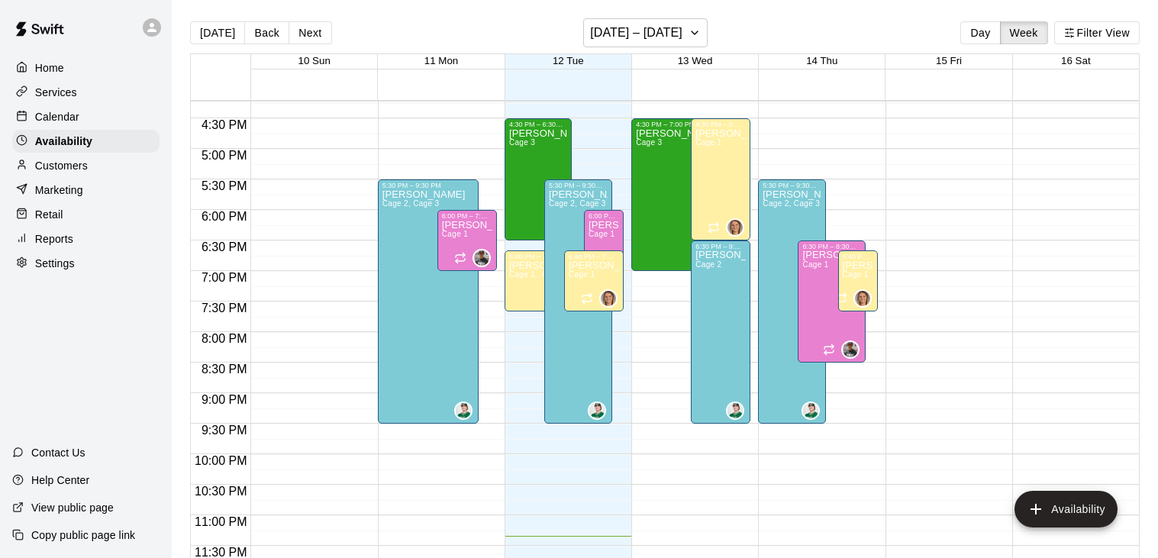
click at [68, 264] on p "Settings" at bounding box center [55, 263] width 40 height 15
select select "**"
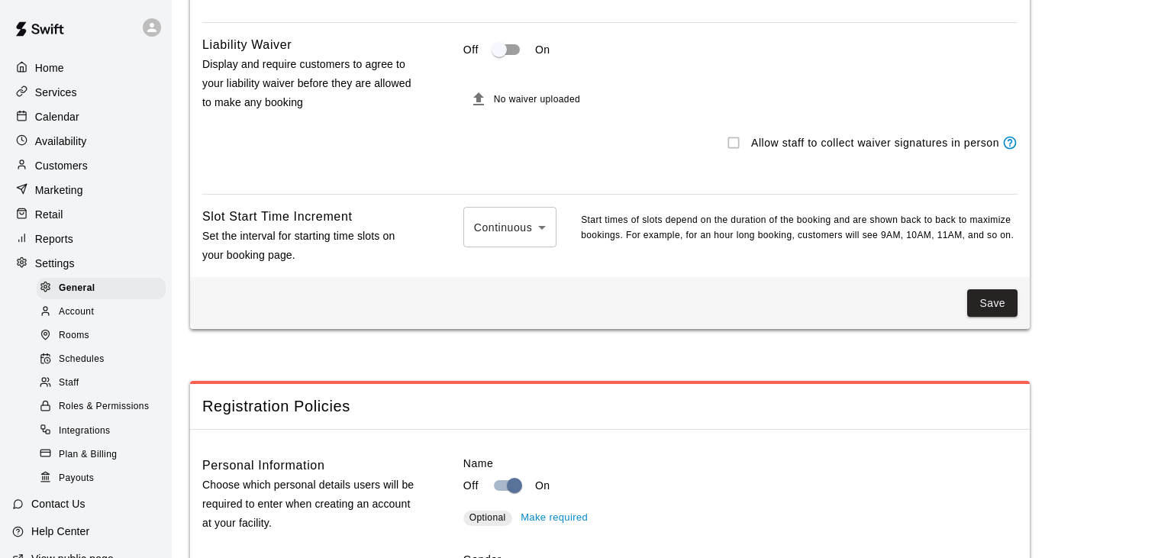
scroll to position [1681, 0]
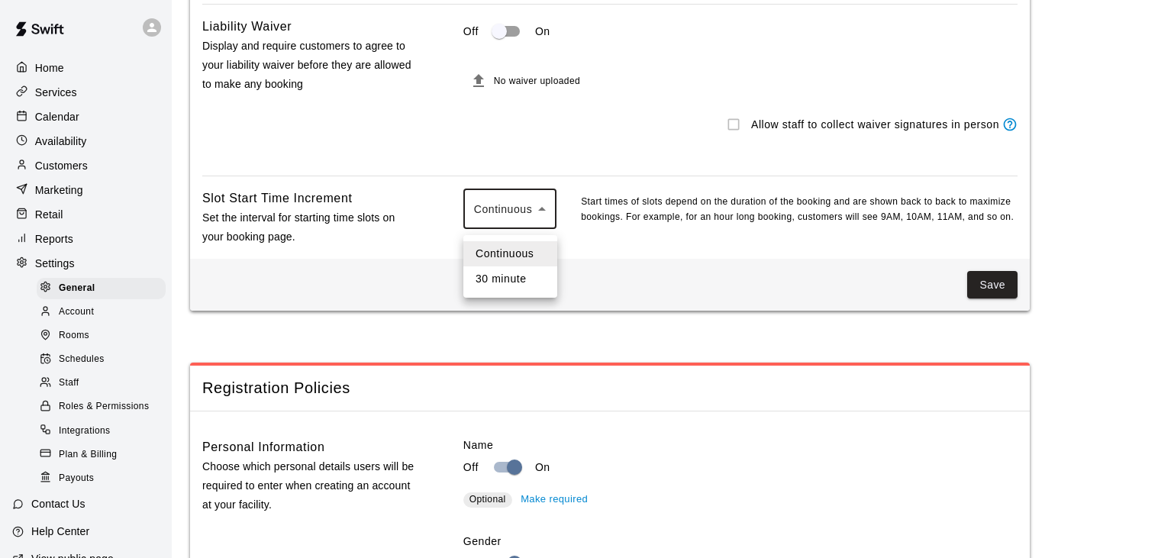
click at [539, 213] on div at bounding box center [579, 279] width 1158 height 558
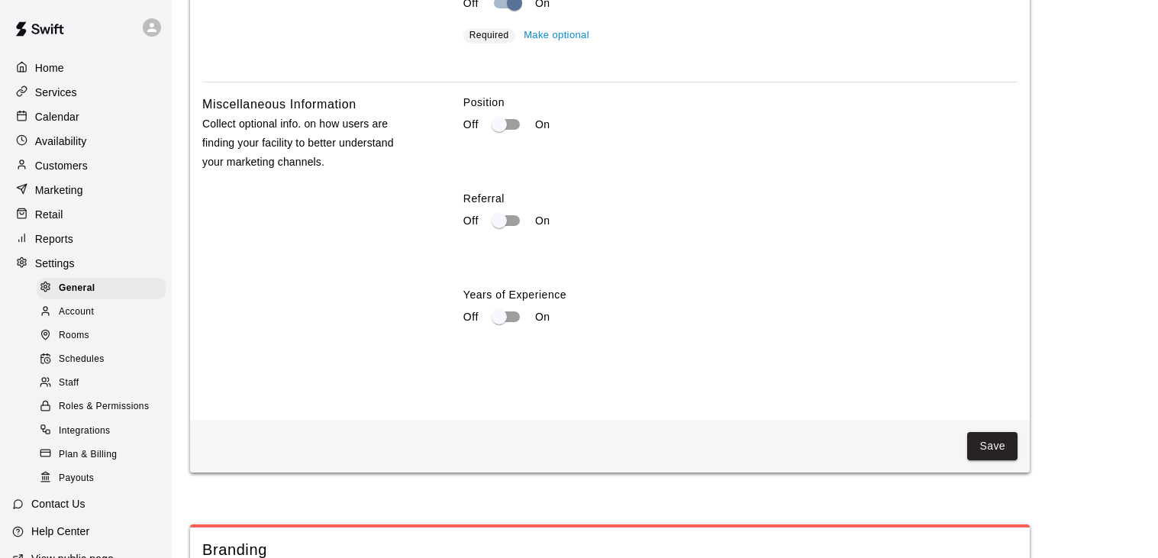
scroll to position [2847, 0]
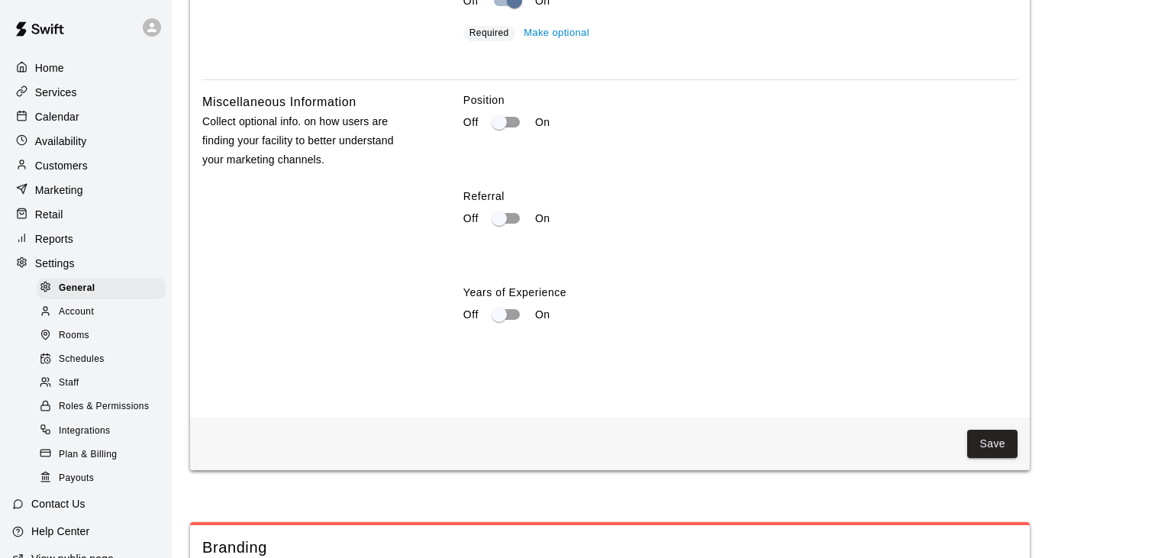
click at [79, 312] on span "Account" at bounding box center [76, 312] width 35 height 15
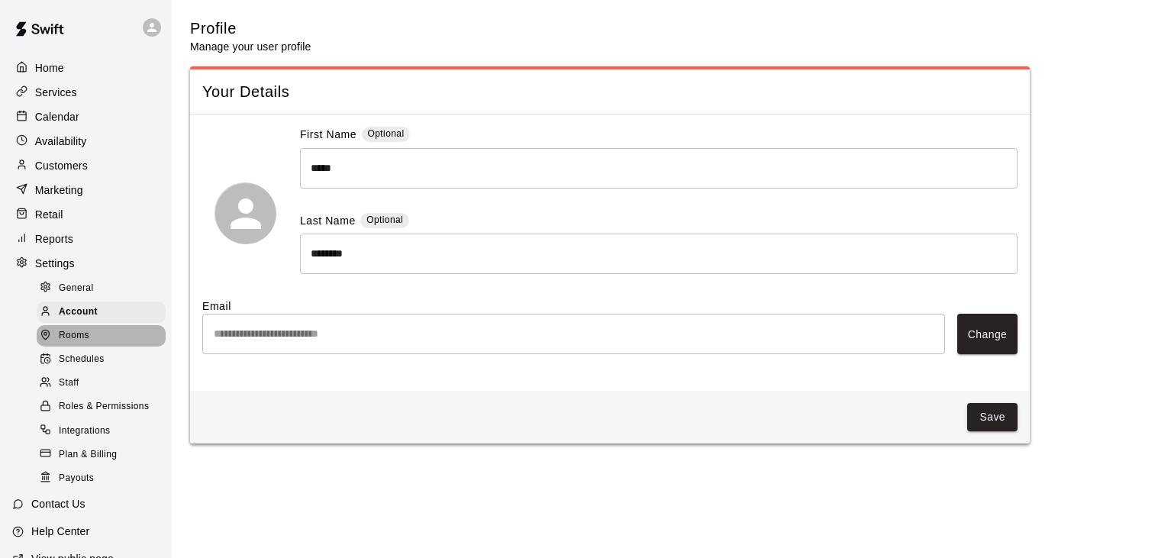
click at [75, 340] on span "Rooms" at bounding box center [74, 335] width 31 height 15
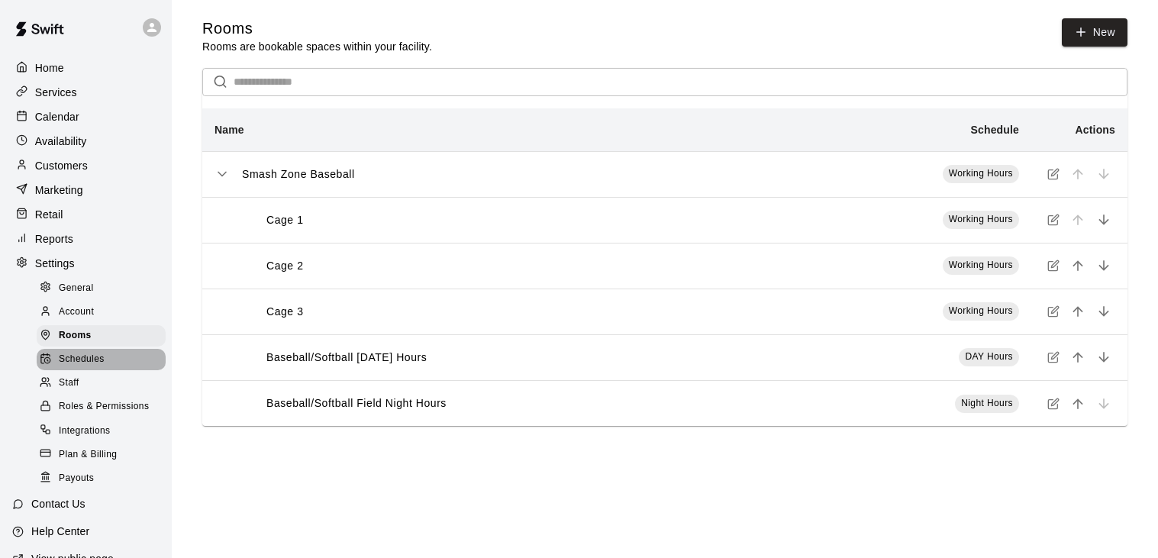
click at [77, 360] on span "Schedules" at bounding box center [82, 359] width 46 height 15
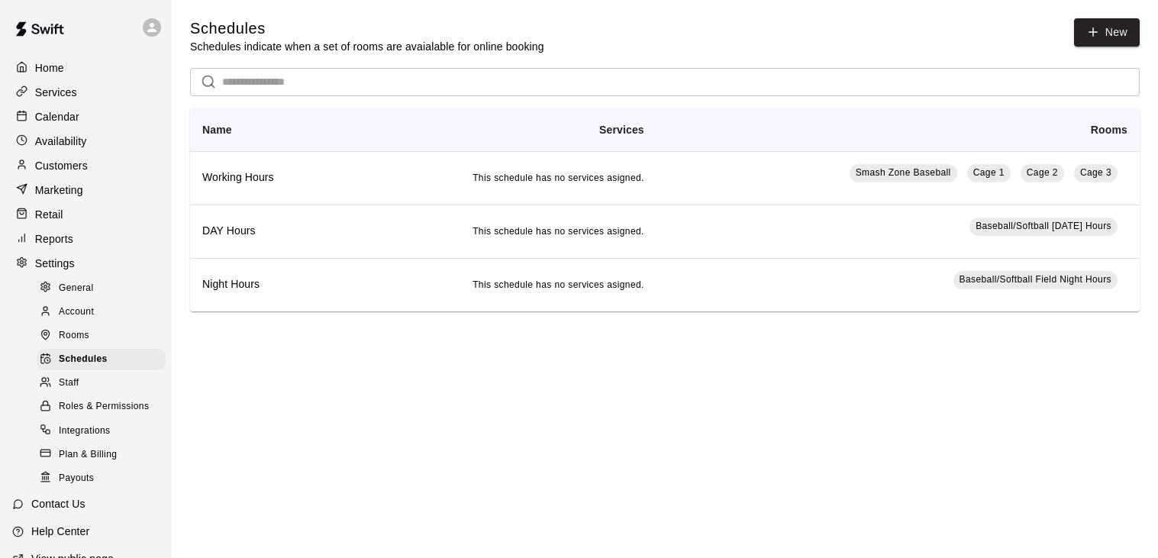
click at [76, 382] on span "Staff" at bounding box center [69, 383] width 20 height 15
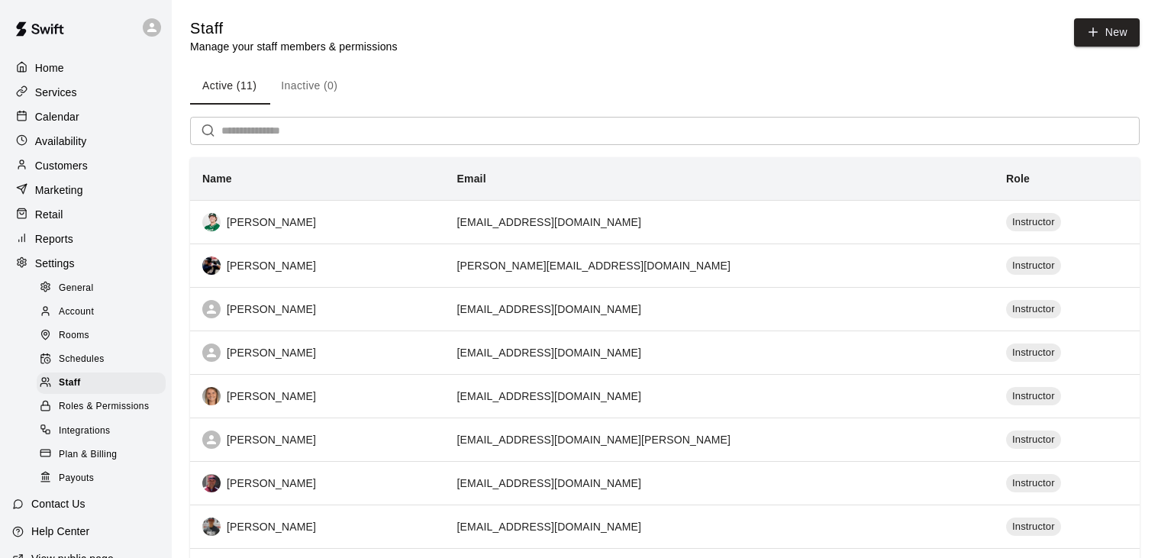
click at [63, 234] on p "Reports" at bounding box center [54, 238] width 38 height 15
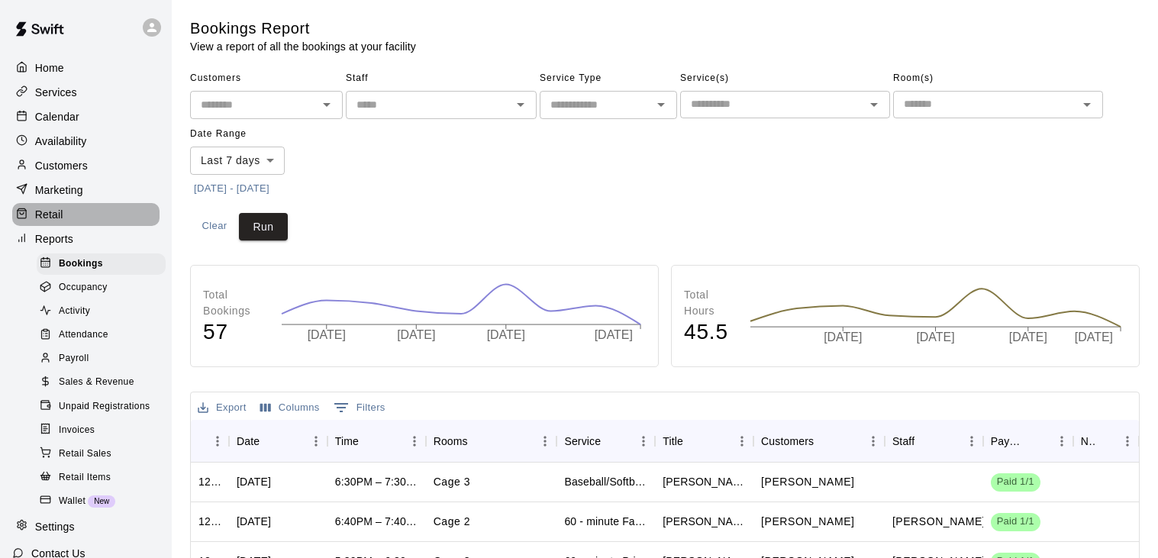
click at [57, 214] on p "Retail" at bounding box center [49, 214] width 28 height 15
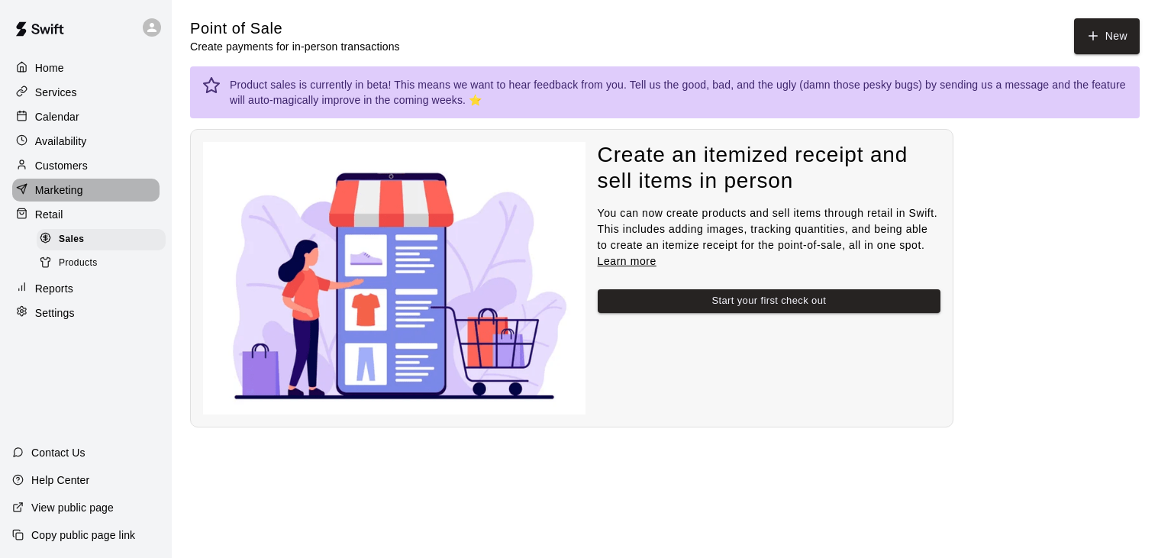
click at [62, 190] on p "Marketing" at bounding box center [59, 189] width 48 height 15
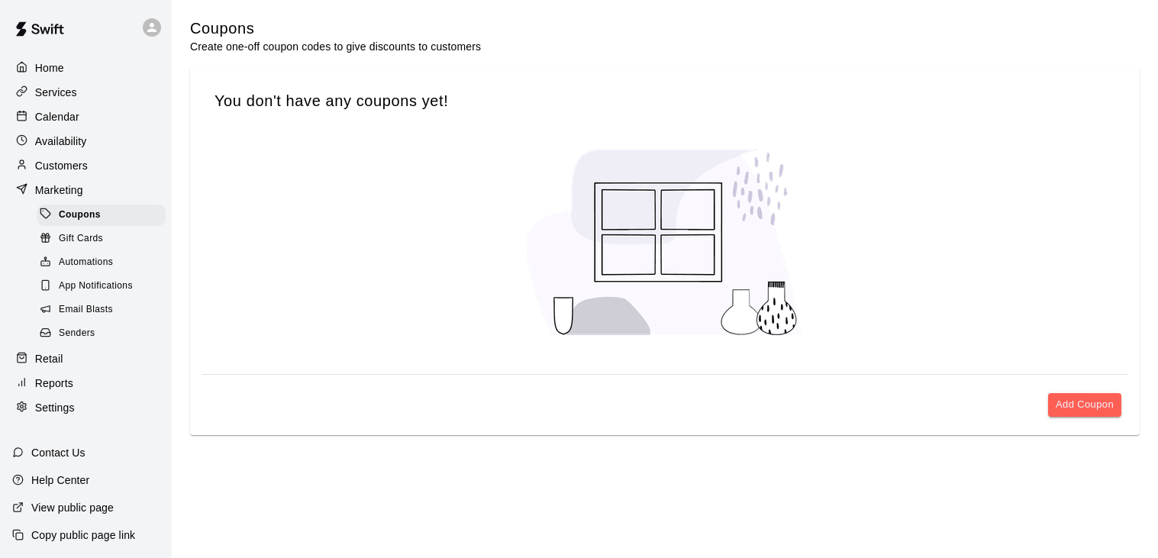
click at [79, 166] on p "Customers" at bounding box center [61, 165] width 53 height 15
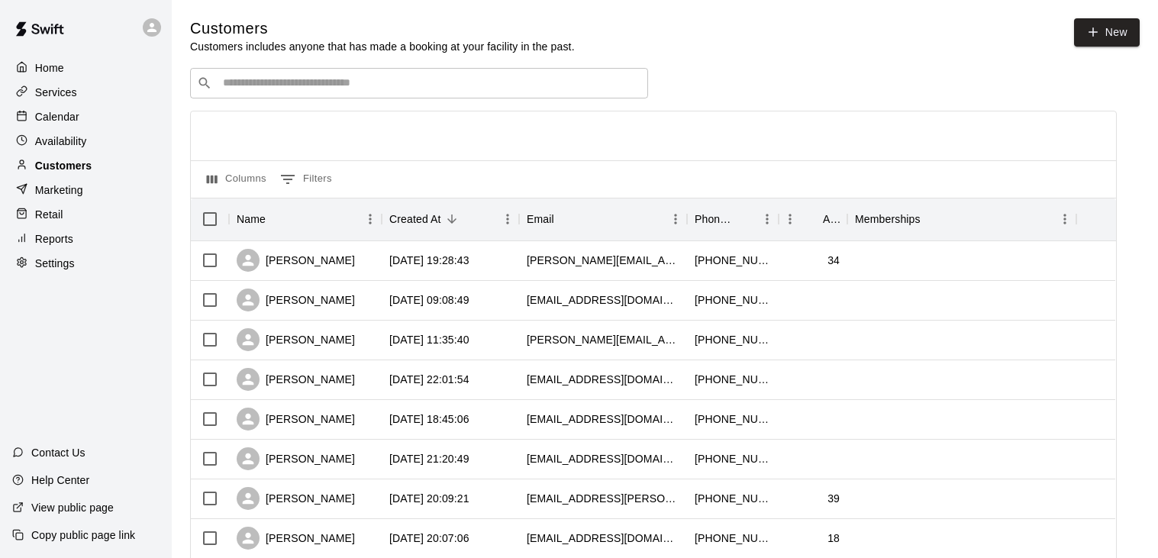
click at [79, 166] on p "Customers" at bounding box center [63, 165] width 57 height 15
click at [77, 140] on p "Availability" at bounding box center [61, 141] width 52 height 15
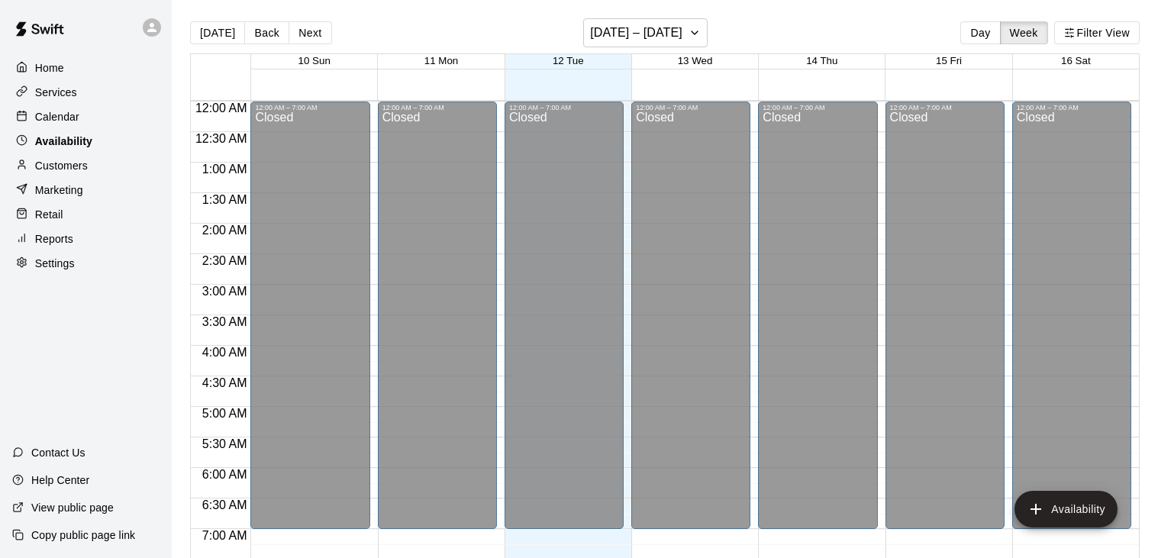
scroll to position [991, 0]
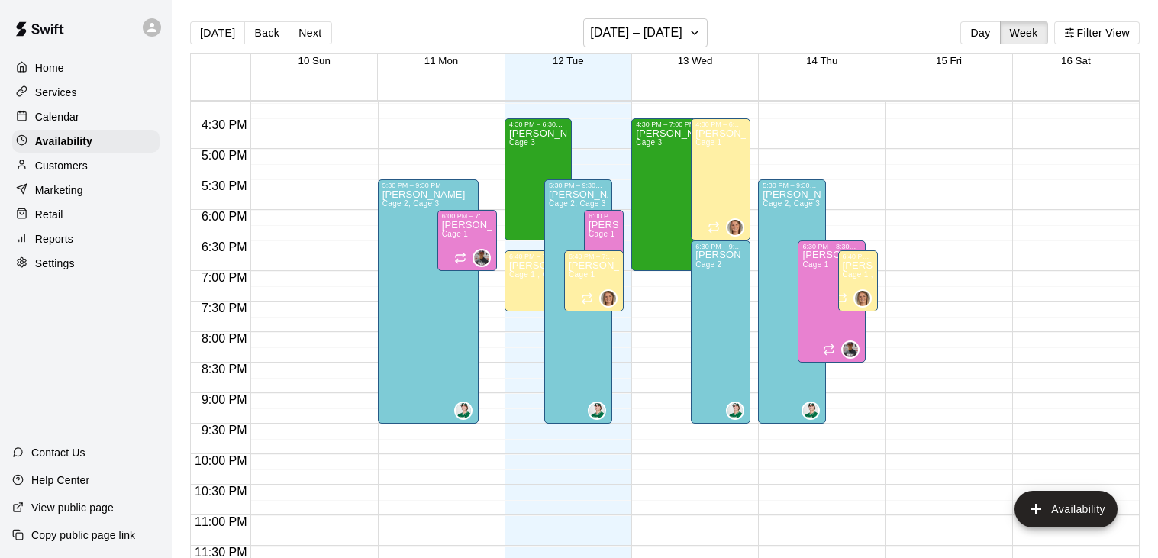
click at [68, 115] on p "Calendar" at bounding box center [57, 116] width 44 height 15
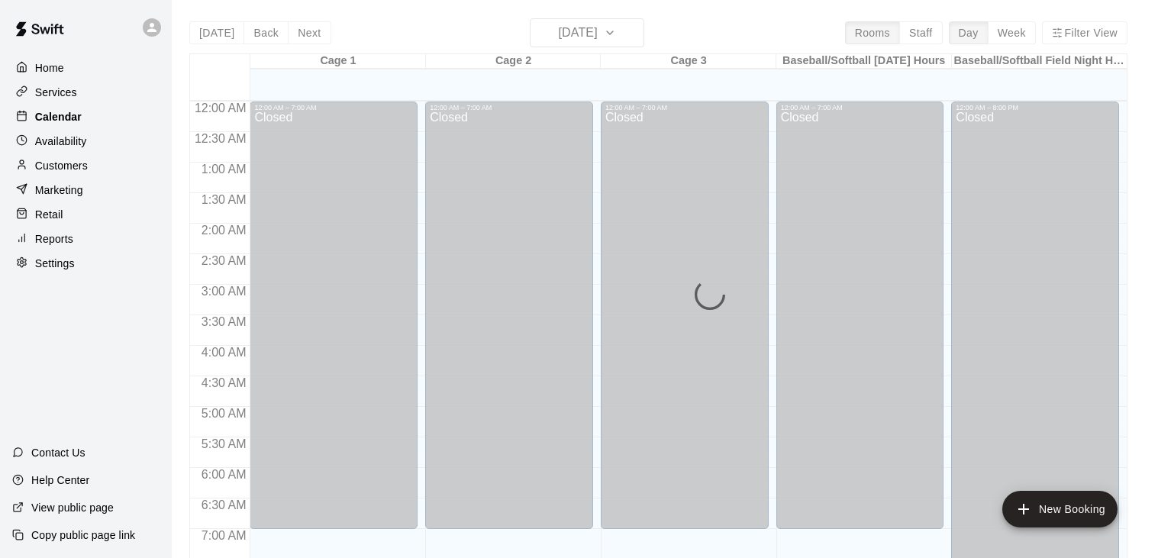
scroll to position [945, 0]
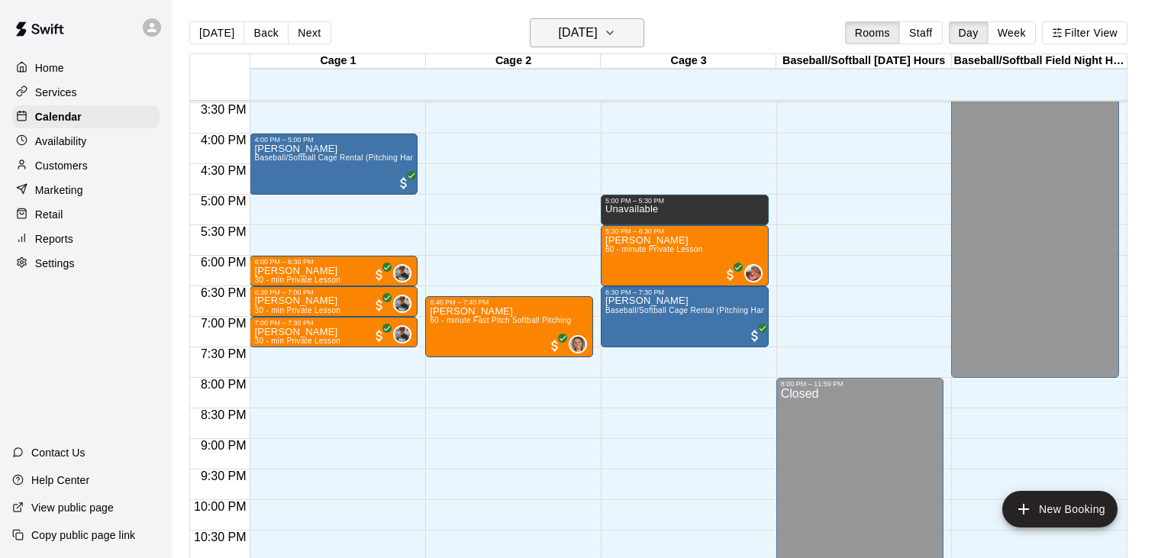
click at [616, 35] on icon "button" at bounding box center [610, 33] width 12 height 18
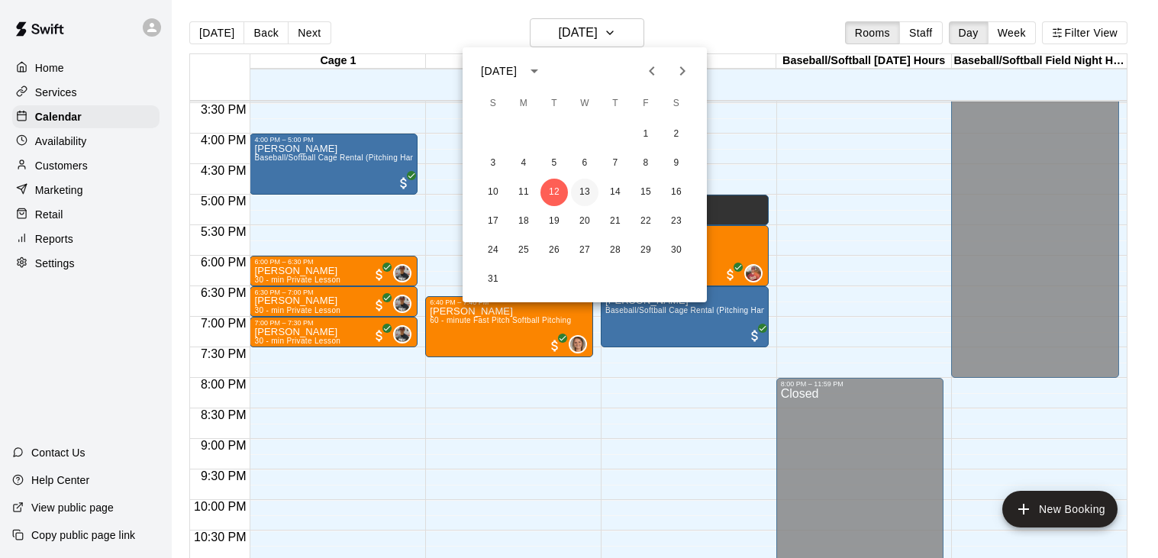
click at [586, 192] on button "13" at bounding box center [584, 192] width 27 height 27
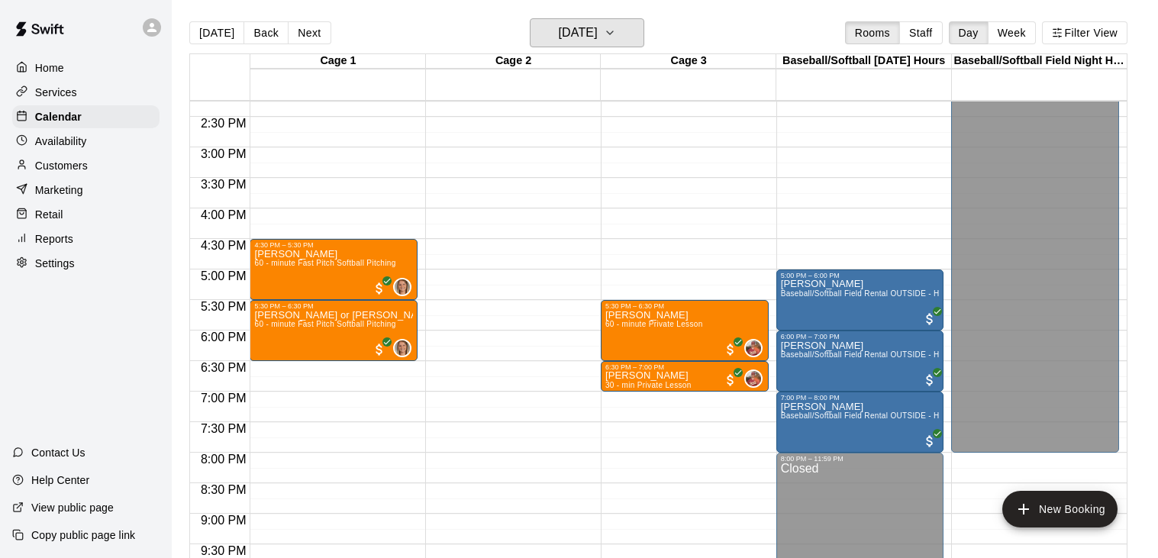
scroll to position [864, 0]
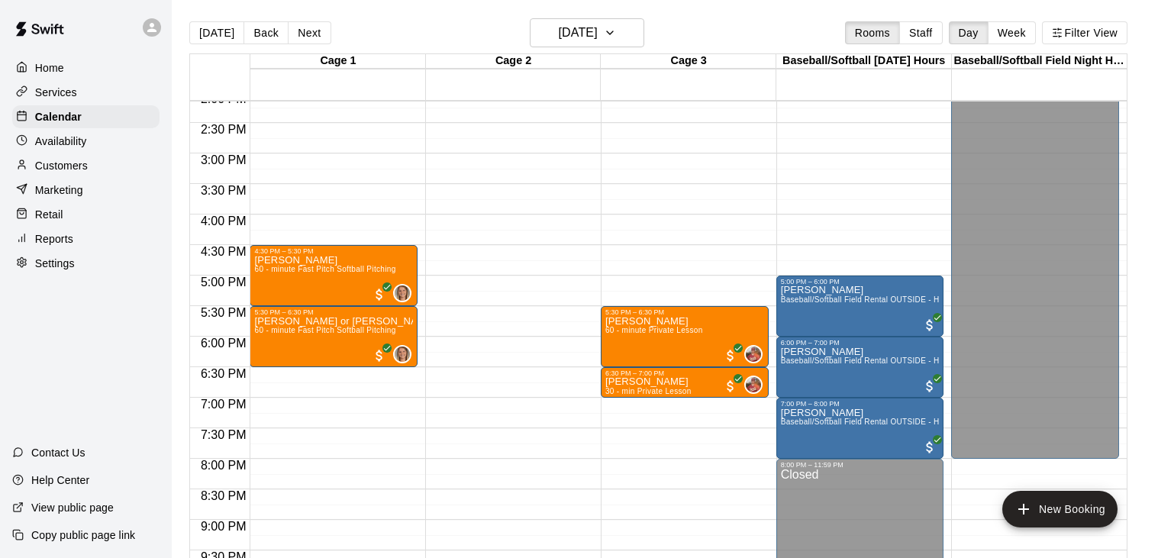
click at [71, 93] on p "Services" at bounding box center [56, 92] width 42 height 15
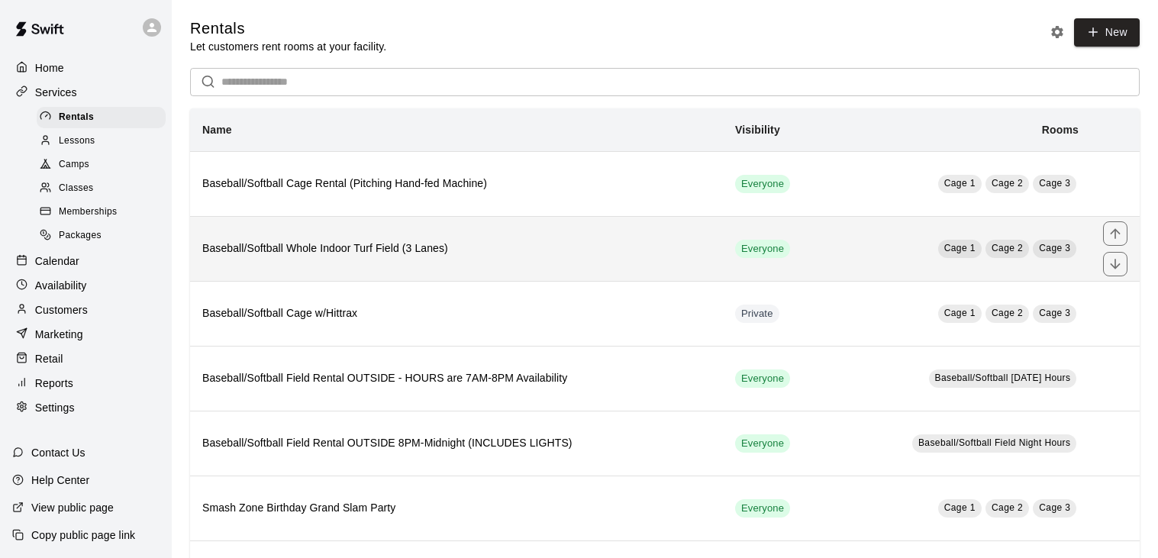
scroll to position [146, 0]
